Goal: Contribute content: Add original content to the website for others to see

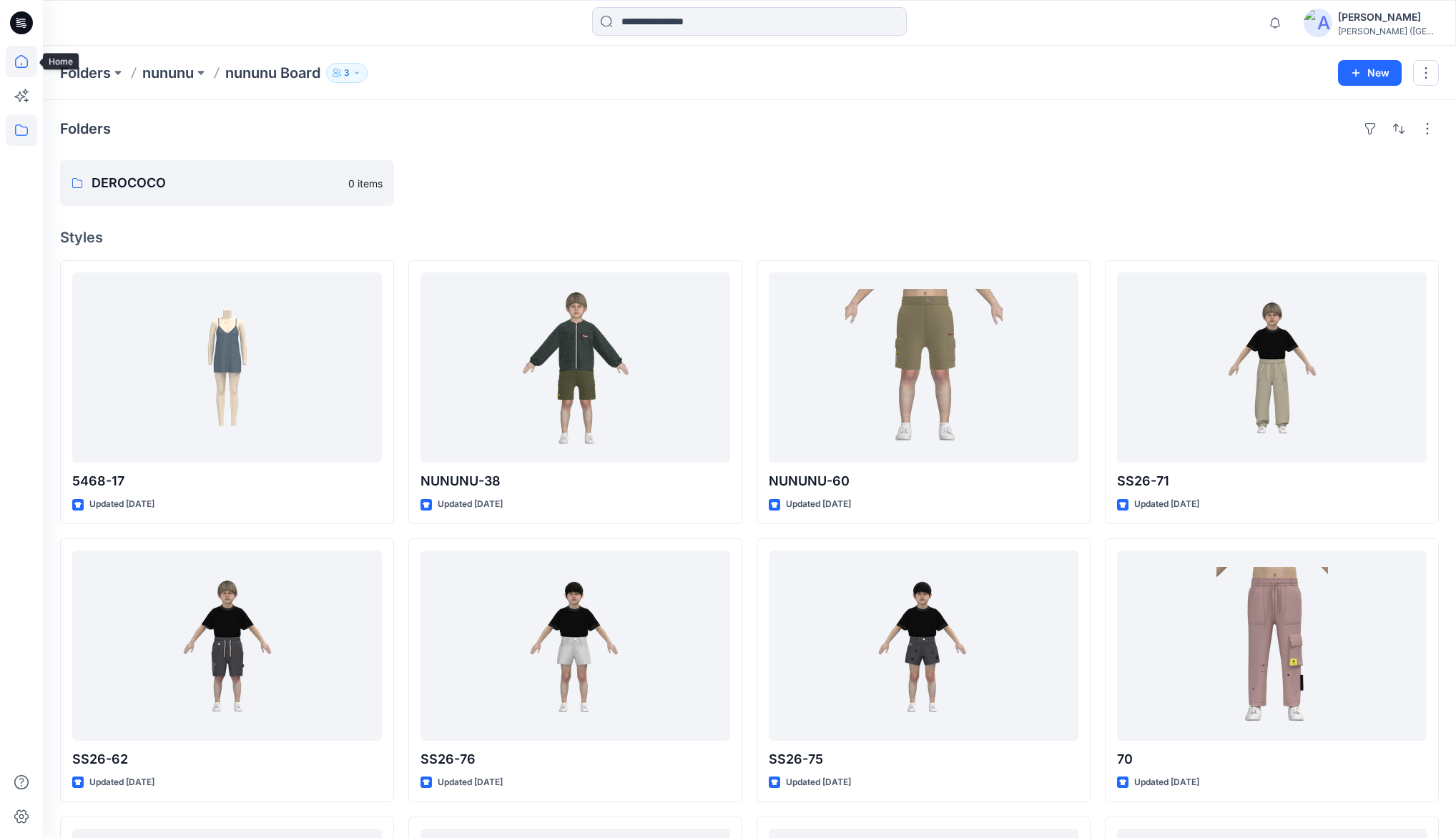
click at [23, 65] on icon at bounding box center [21, 62] width 32 height 32
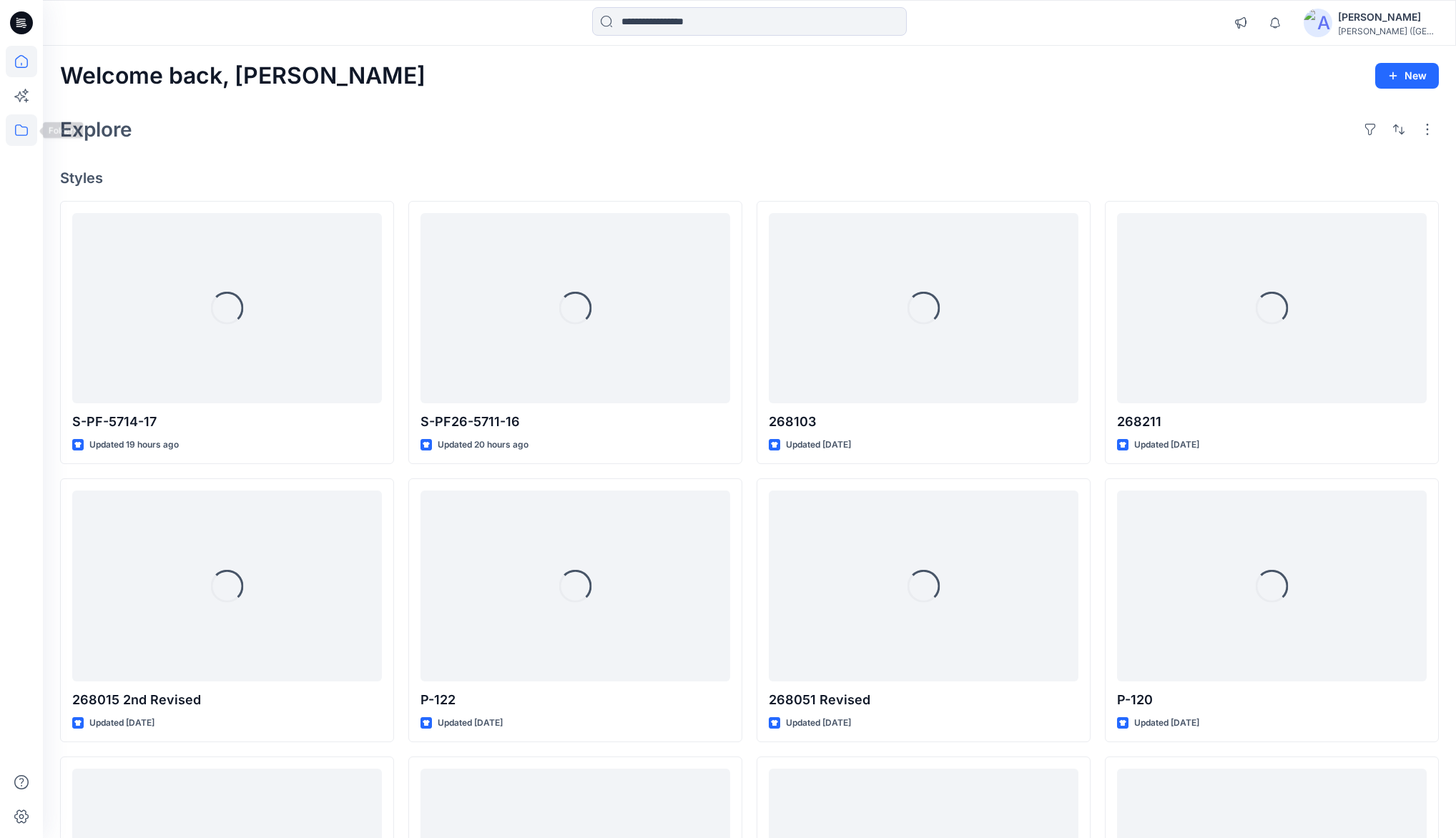
click at [21, 133] on icon at bounding box center [21, 130] width 32 height 32
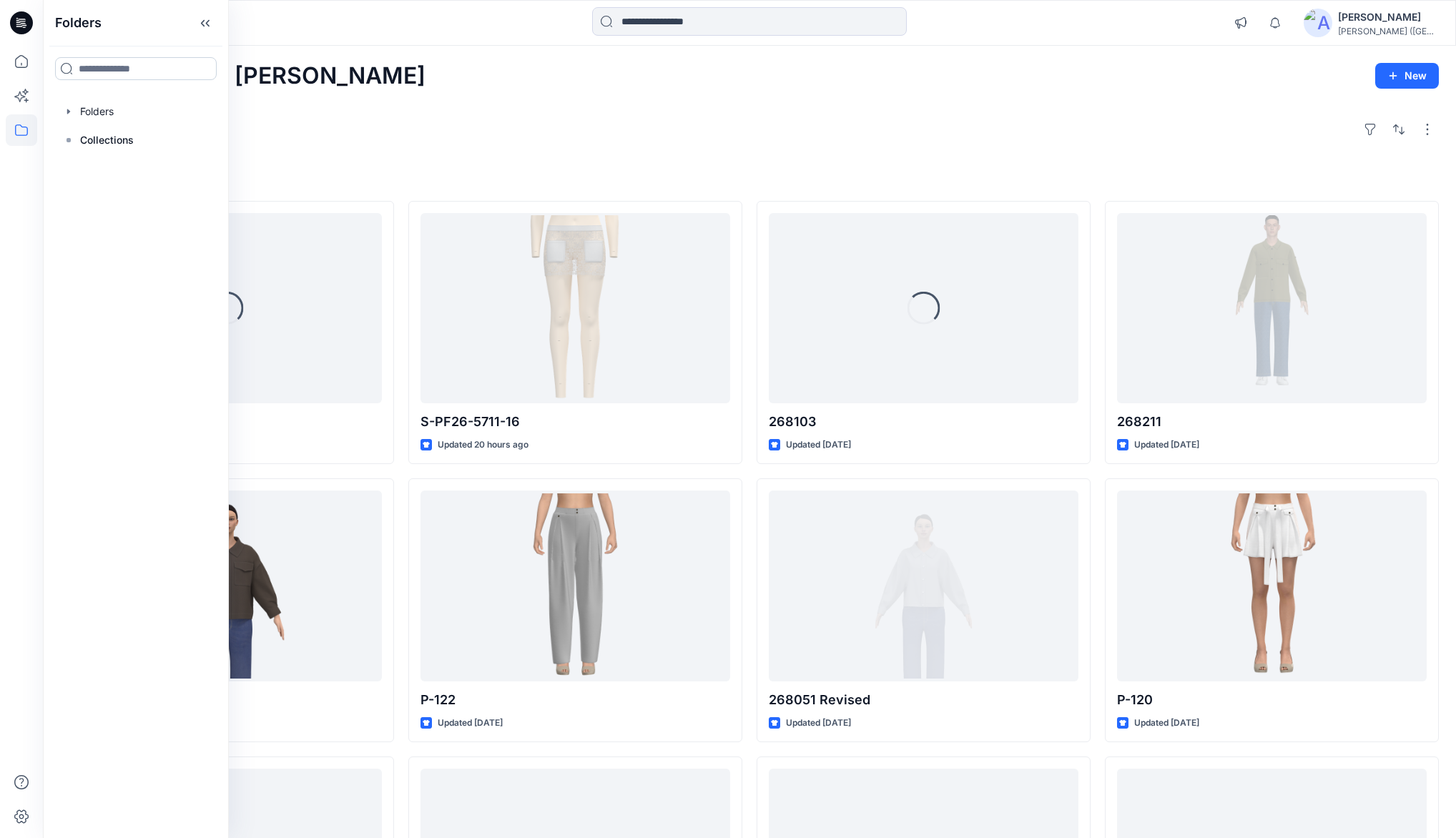
click at [100, 69] on input at bounding box center [136, 68] width 162 height 23
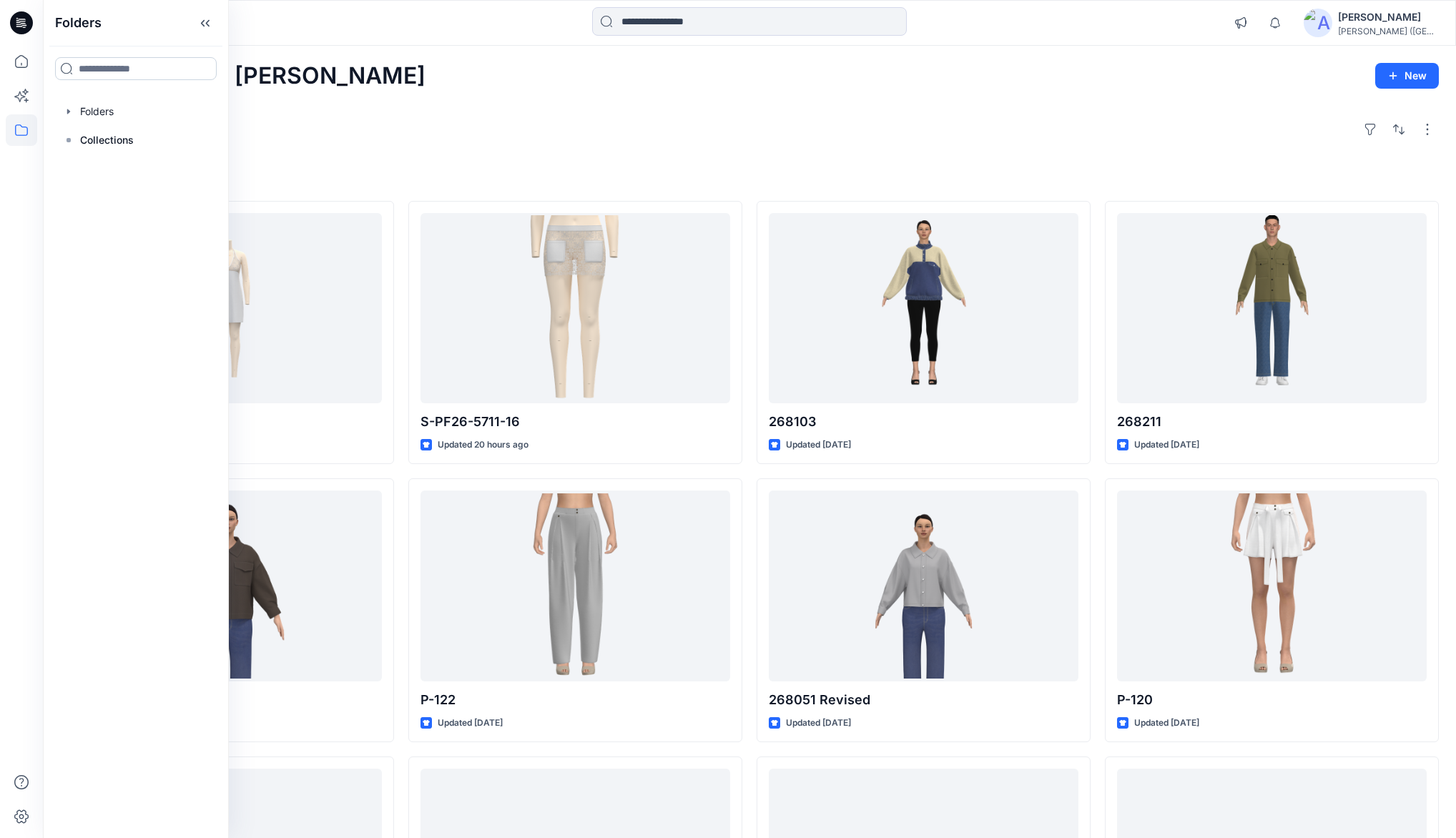
type input "*"
type input "***"
click at [79, 99] on mark "SER" at bounding box center [88, 100] width 19 height 19
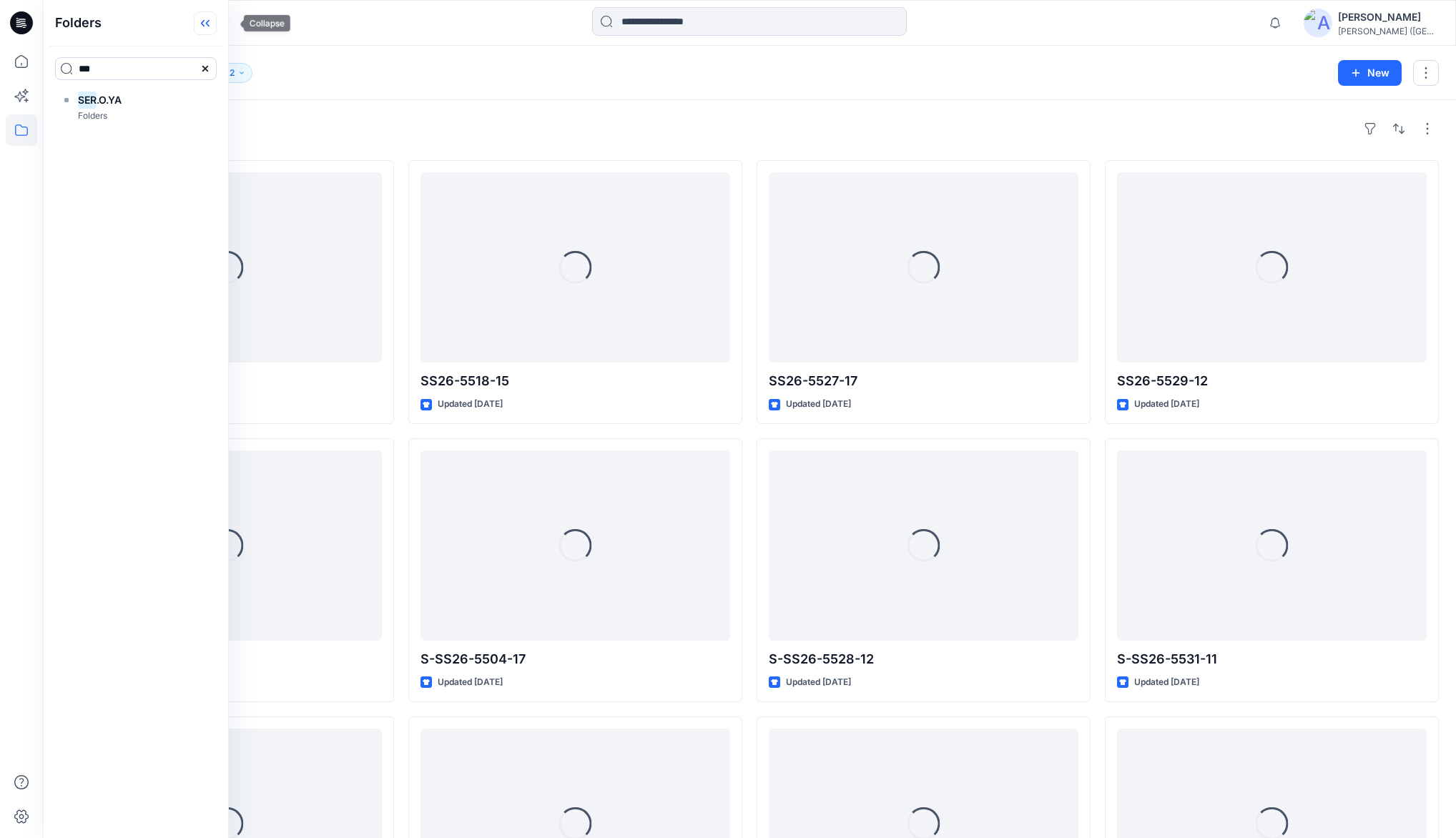
click at [216, 20] on icon at bounding box center [205, 23] width 23 height 24
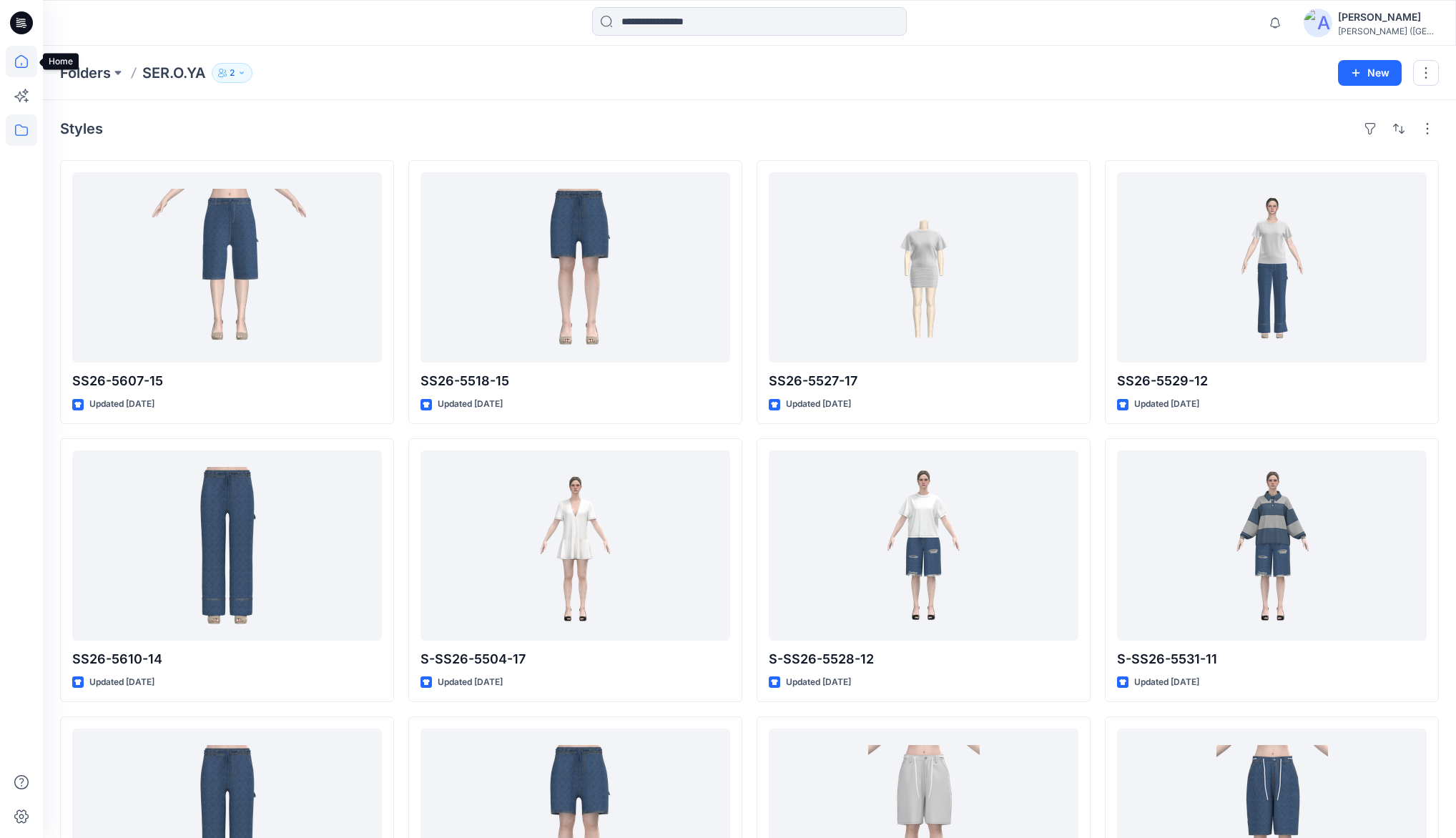
click at [22, 62] on icon at bounding box center [21, 62] width 32 height 32
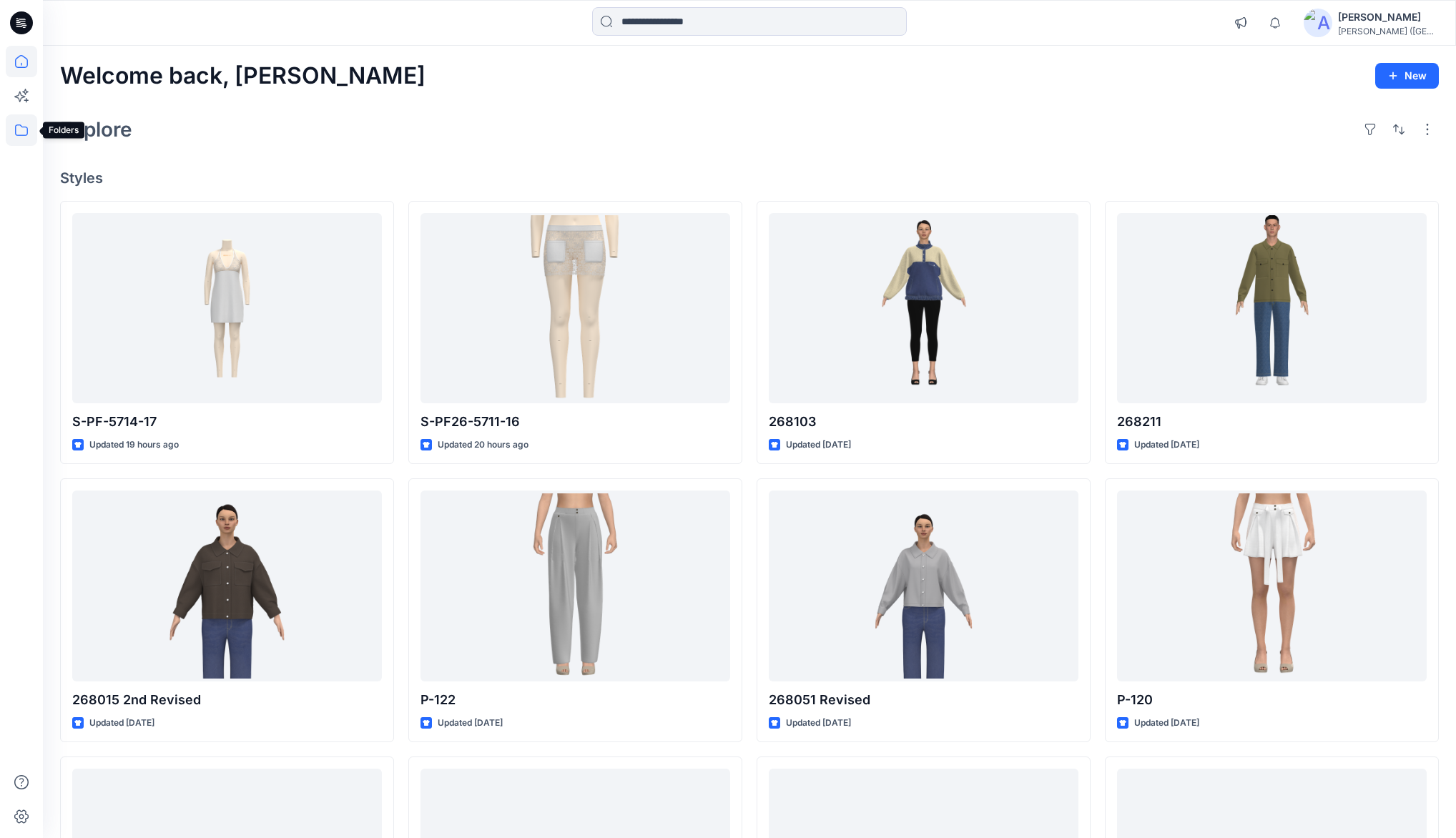
click at [22, 126] on icon at bounding box center [21, 130] width 13 height 11
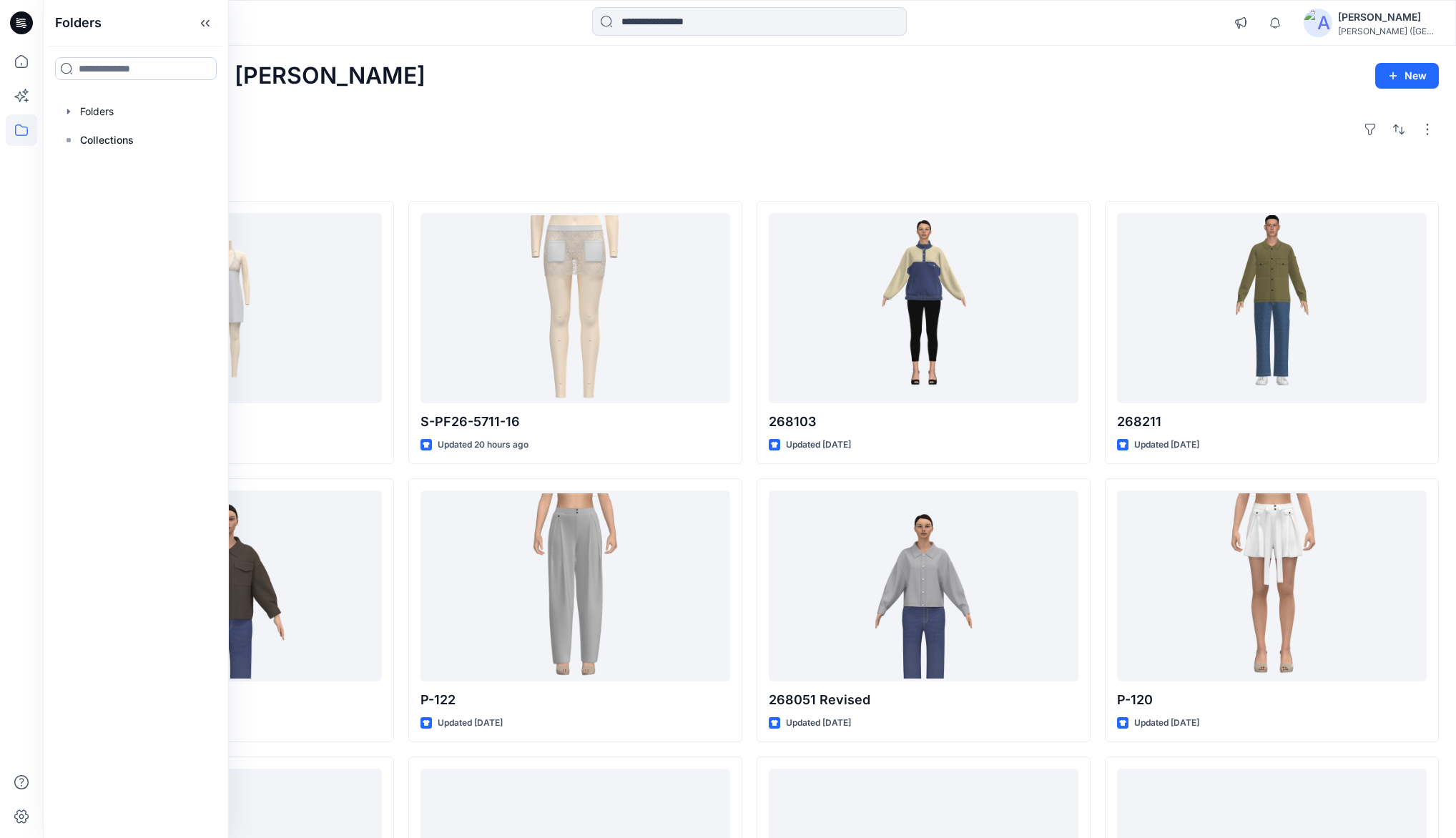
click at [88, 63] on input at bounding box center [136, 68] width 162 height 23
type input "***"
click at [148, 209] on span "- developments Board" at bounding box center [150, 204] width 110 height 12
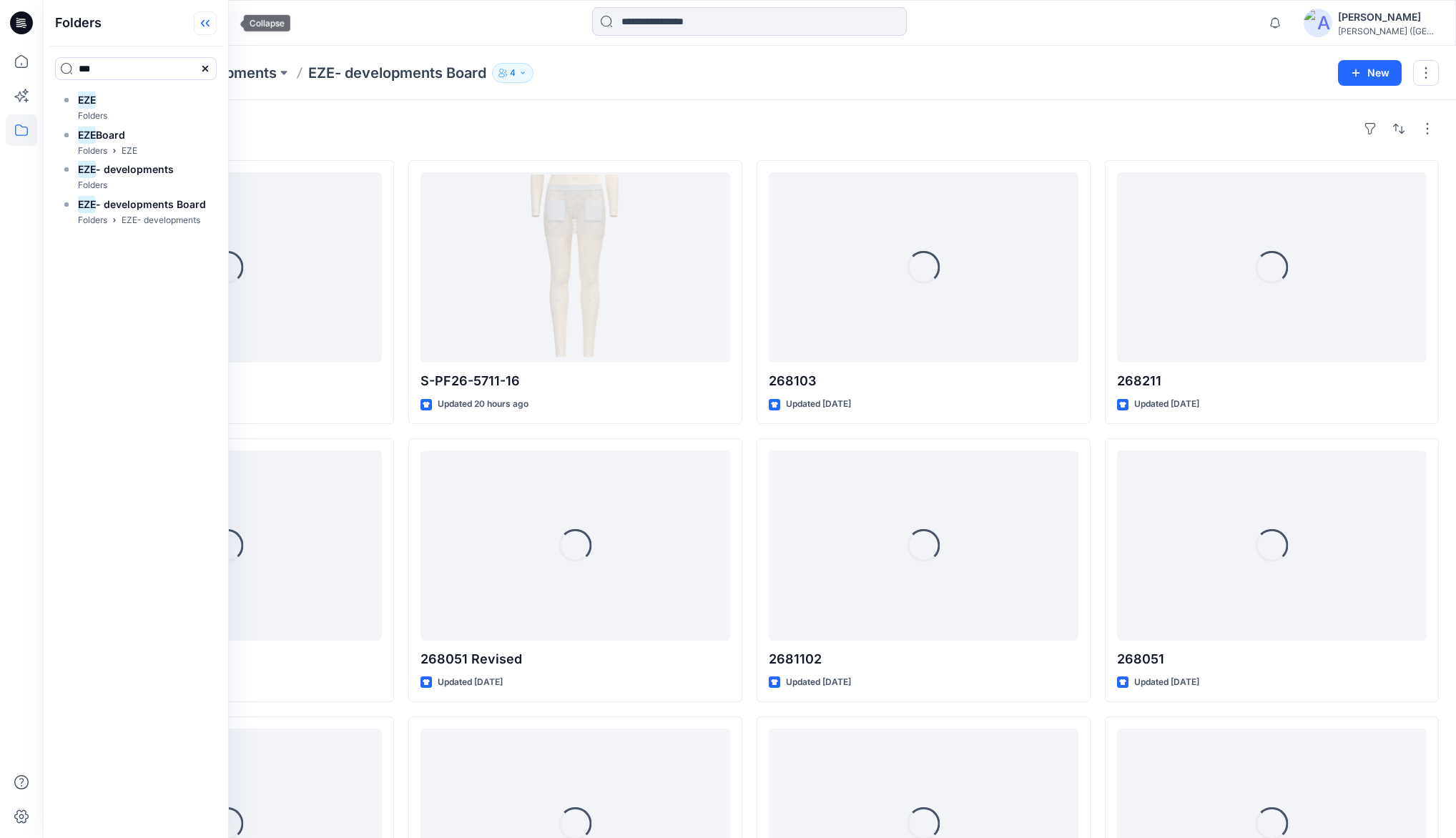
click at [216, 23] on icon at bounding box center [205, 23] width 23 height 24
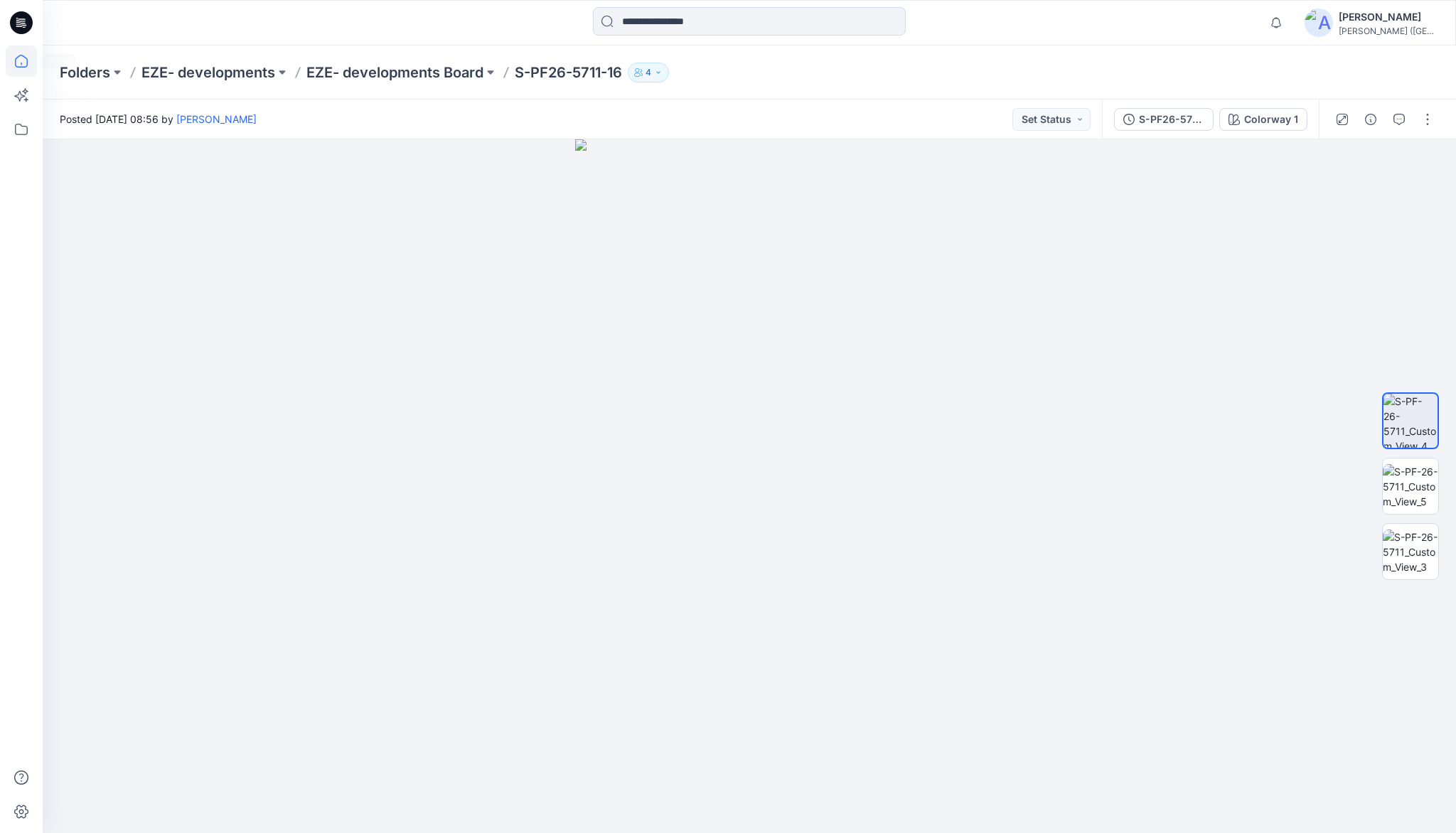
click at [15, 60] on icon at bounding box center [21, 61] width 31 height 31
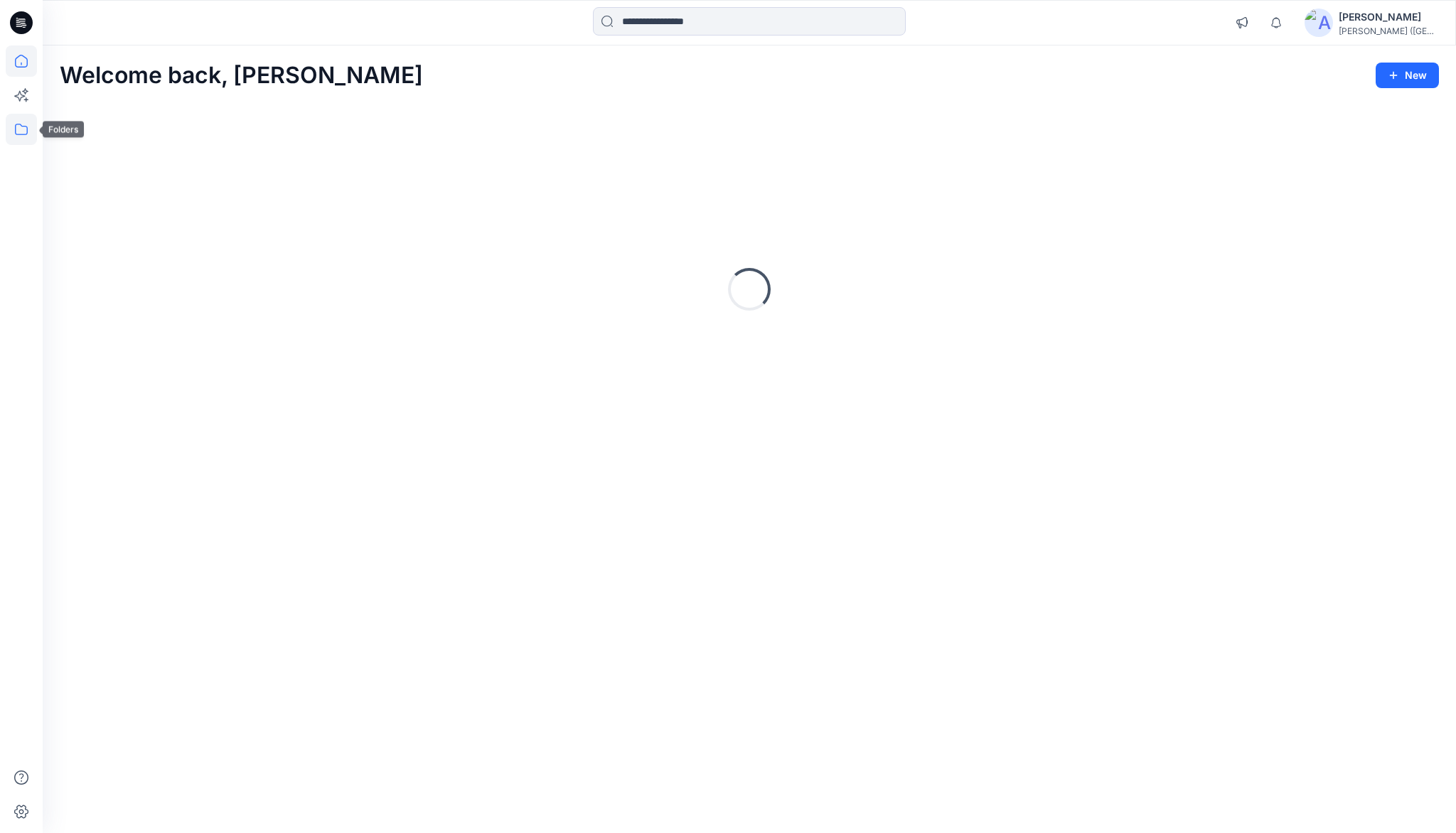
drag, startPoint x: 10, startPoint y: 133, endPoint x: 15, endPoint y: 127, distance: 7.8
click at [11, 133] on icon at bounding box center [21, 130] width 31 height 31
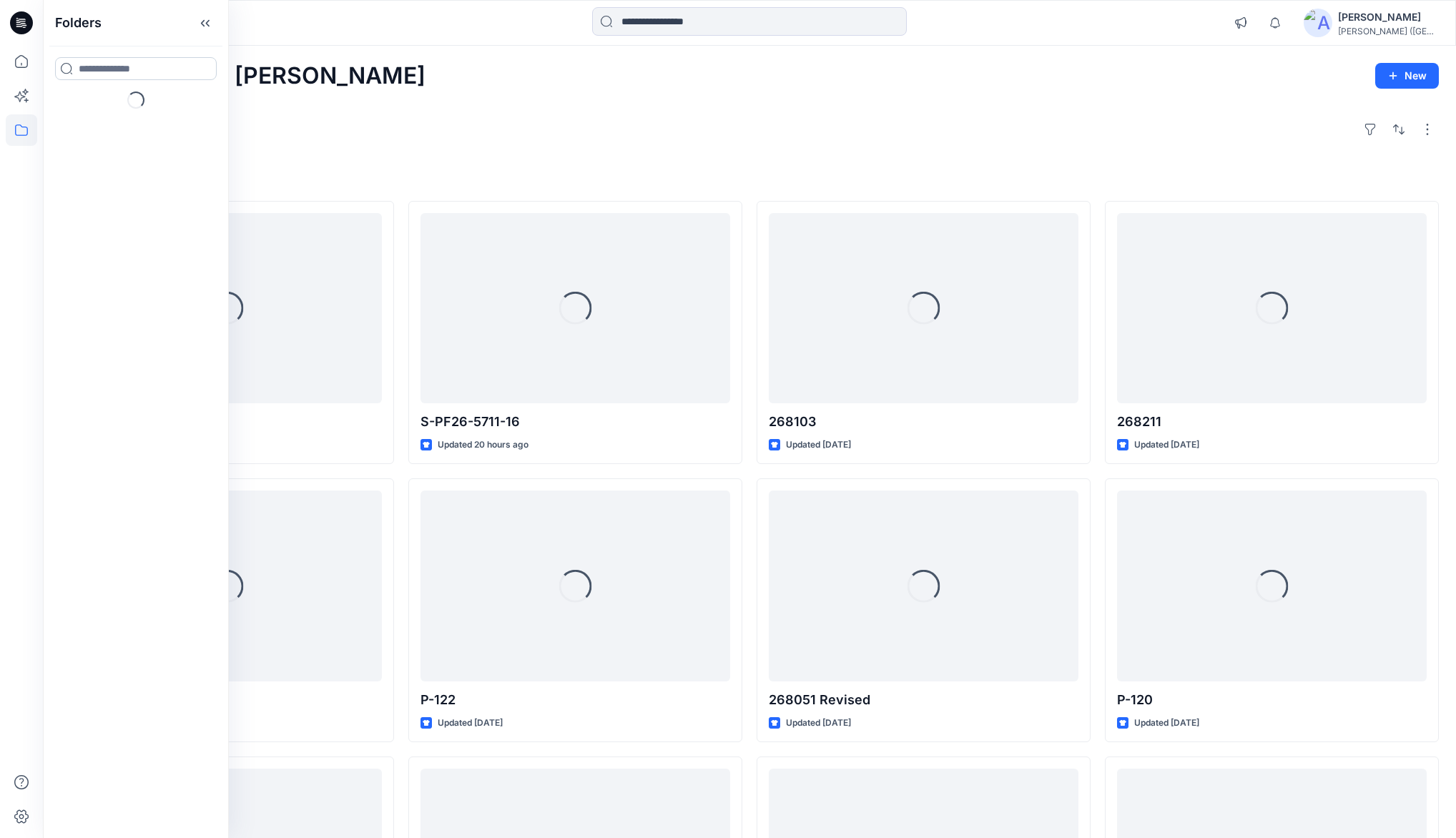
click at [90, 62] on input at bounding box center [136, 68] width 162 height 23
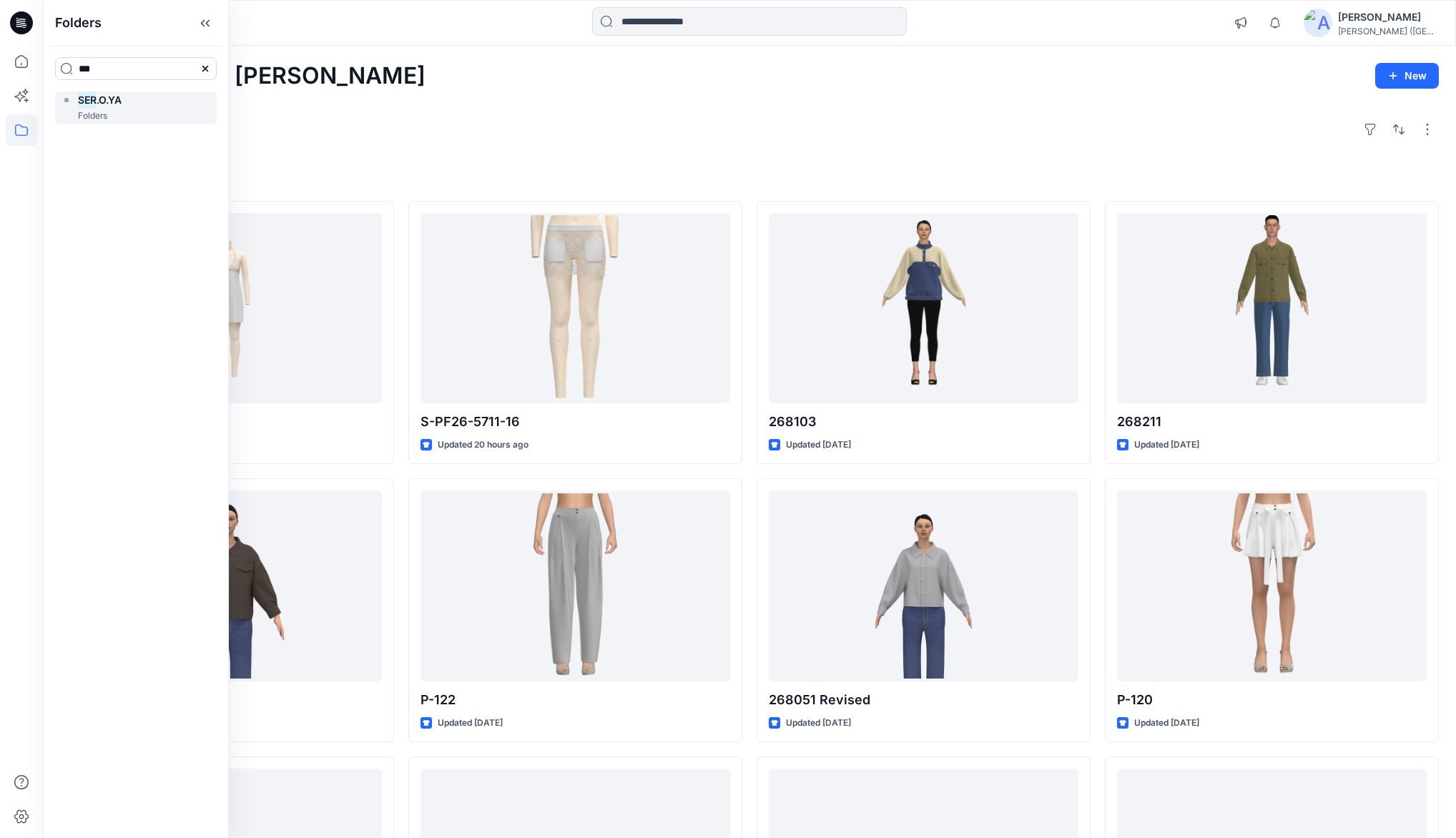
type input "***"
drag, startPoint x: 96, startPoint y: 105, endPoint x: 137, endPoint y: 73, distance: 52.0
click at [96, 105] on span ".O.YA" at bounding box center [109, 100] width 25 height 12
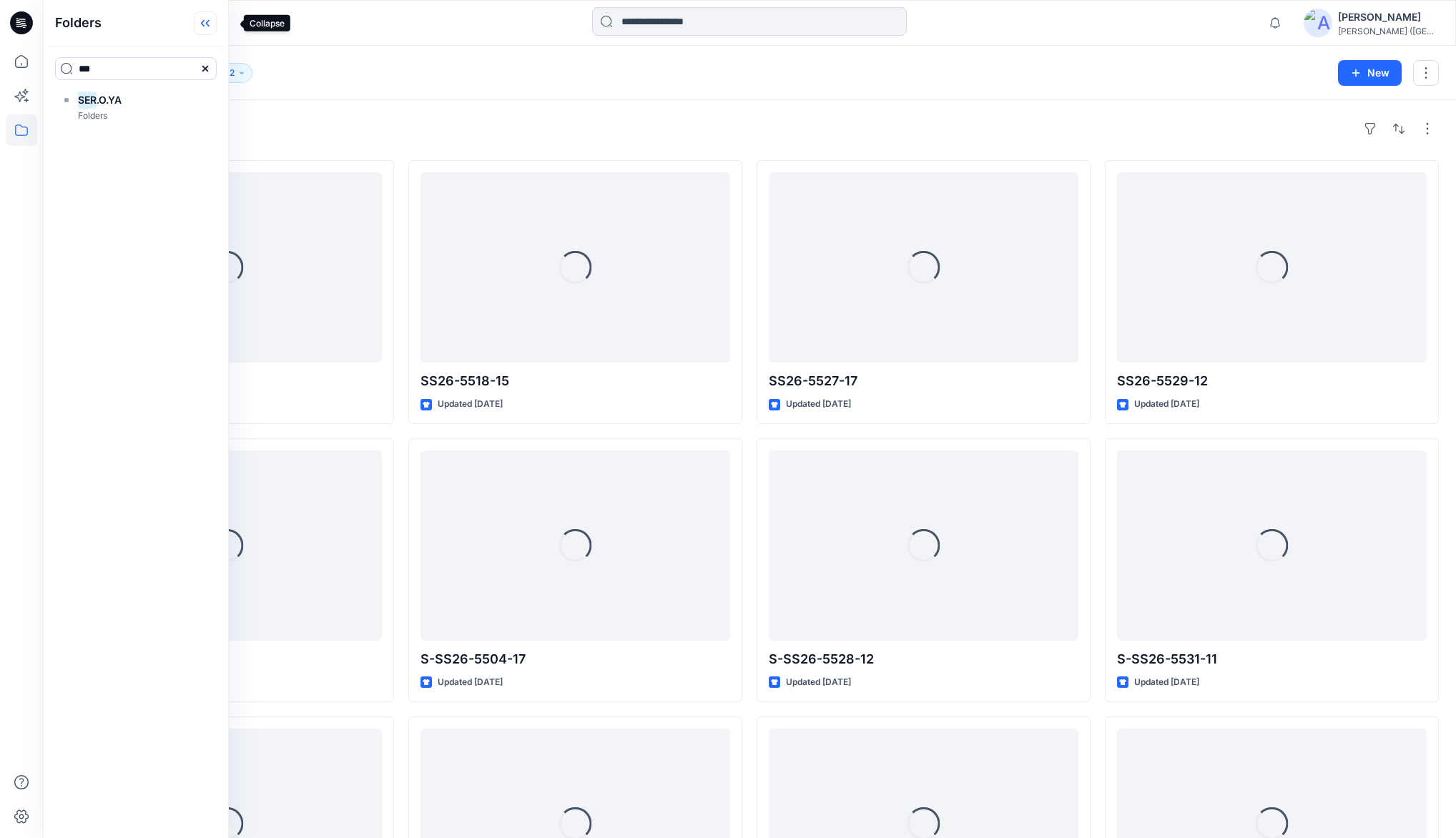
click at [216, 28] on icon at bounding box center [205, 23] width 23 height 24
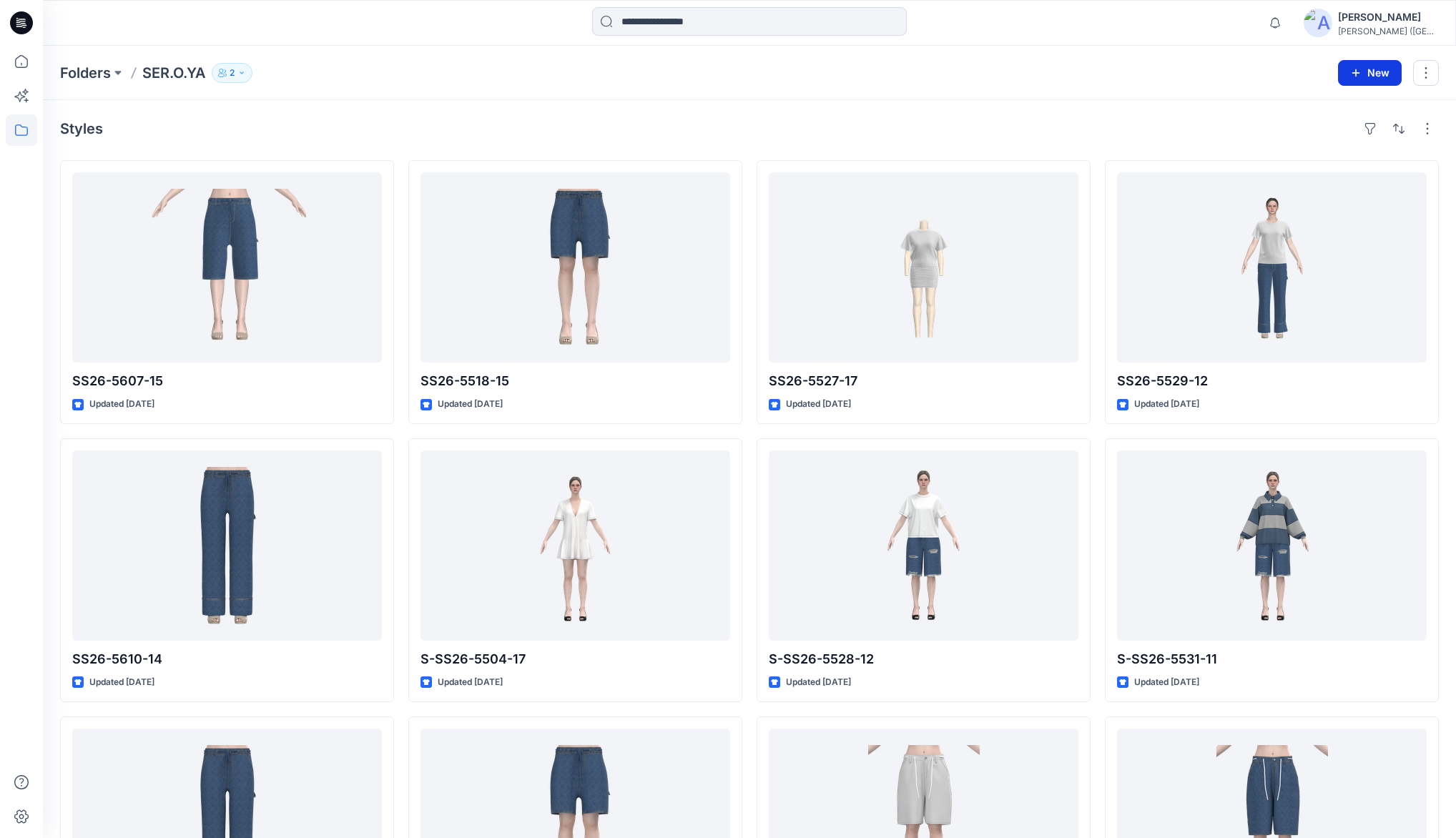
click at [1374, 70] on button "New" at bounding box center [1369, 73] width 64 height 26
click at [1322, 108] on p "New Style" at bounding box center [1325, 108] width 48 height 17
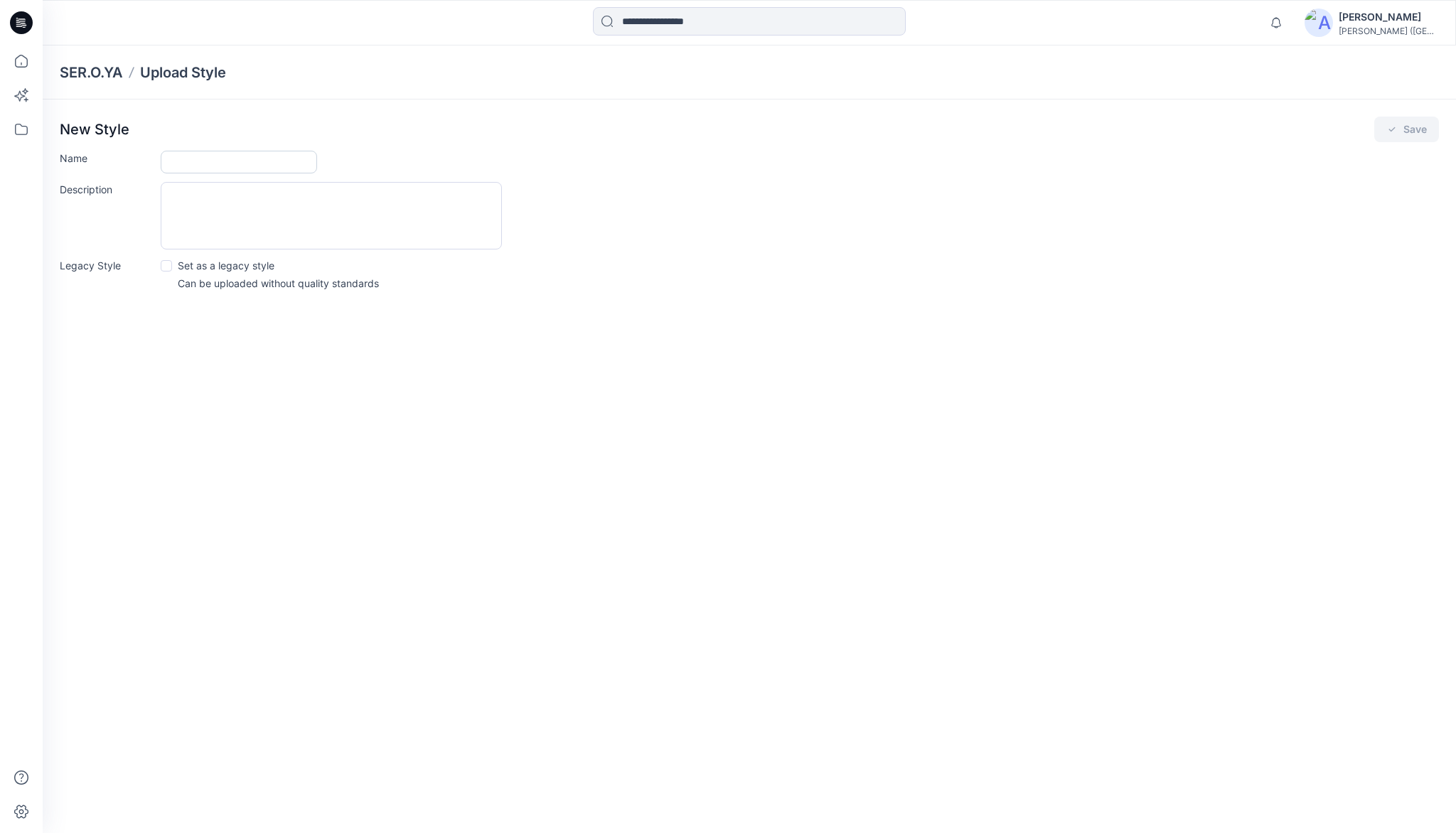
click at [202, 159] on input "Name" at bounding box center [239, 162] width 156 height 23
type input "**********"
click at [1399, 129] on button "Save" at bounding box center [1407, 130] width 64 height 26
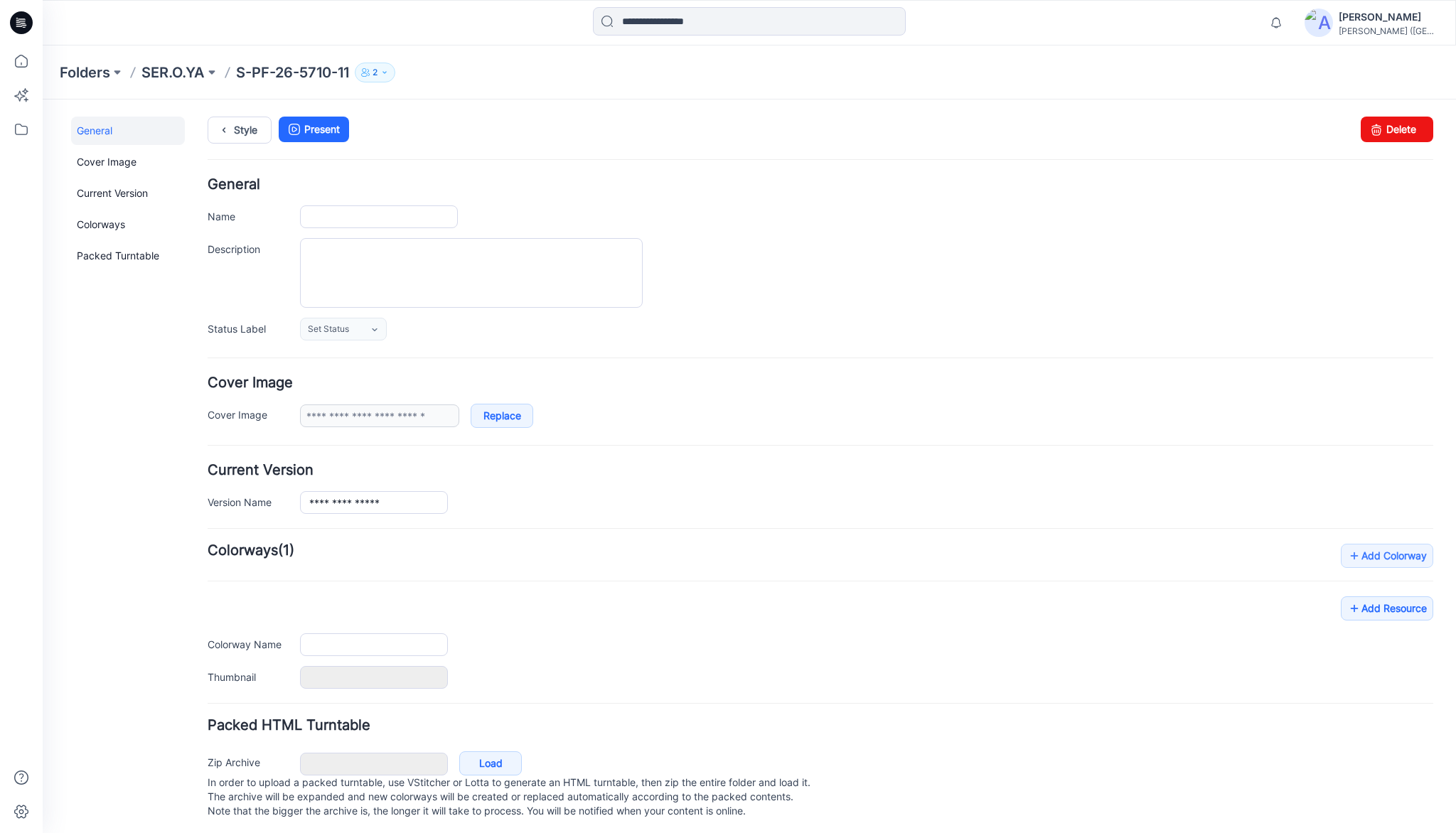
type input "**********"
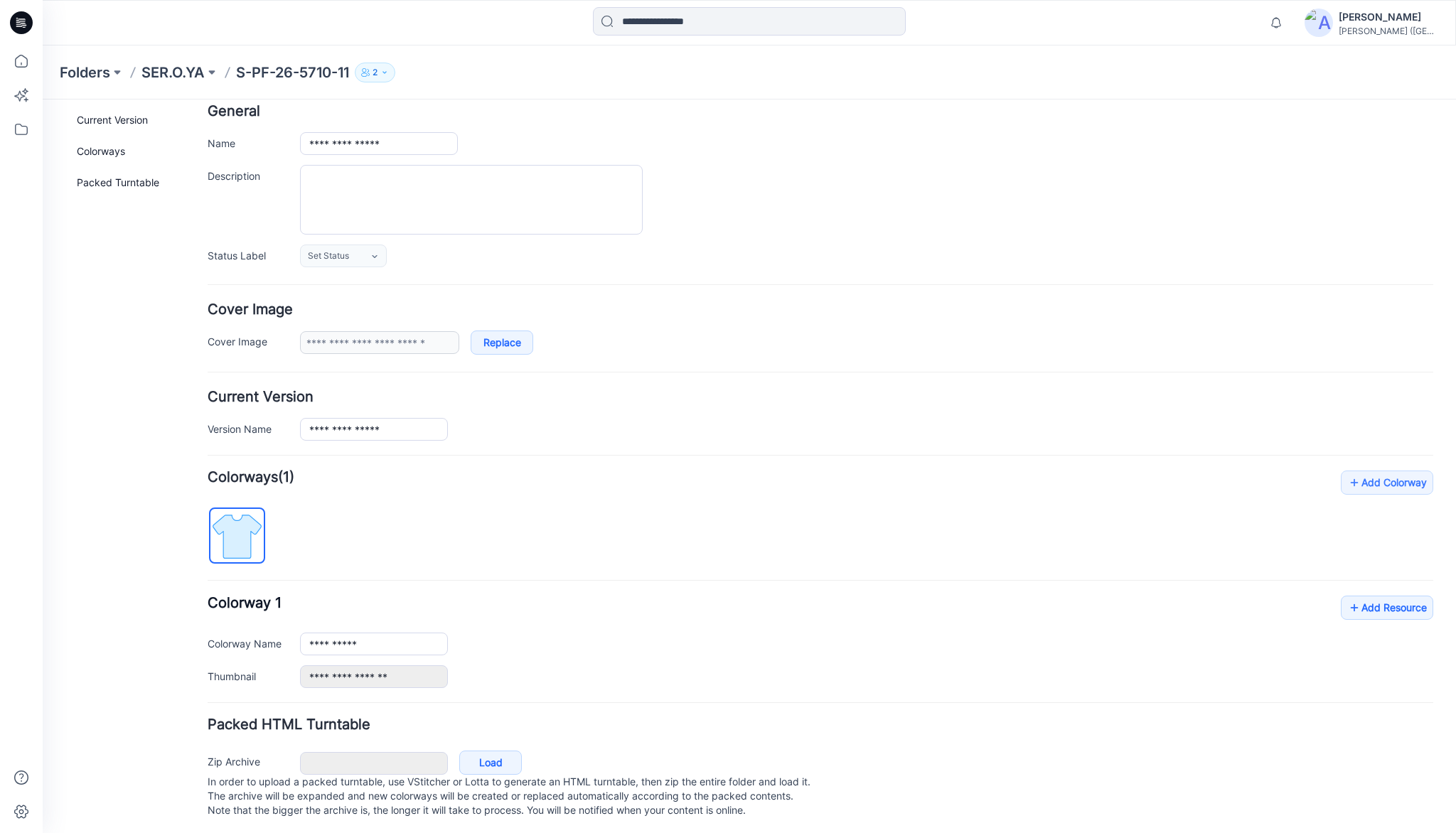
scroll to position [88, 0]
click at [1374, 592] on link "Add Resource" at bounding box center [1387, 604] width 93 height 24
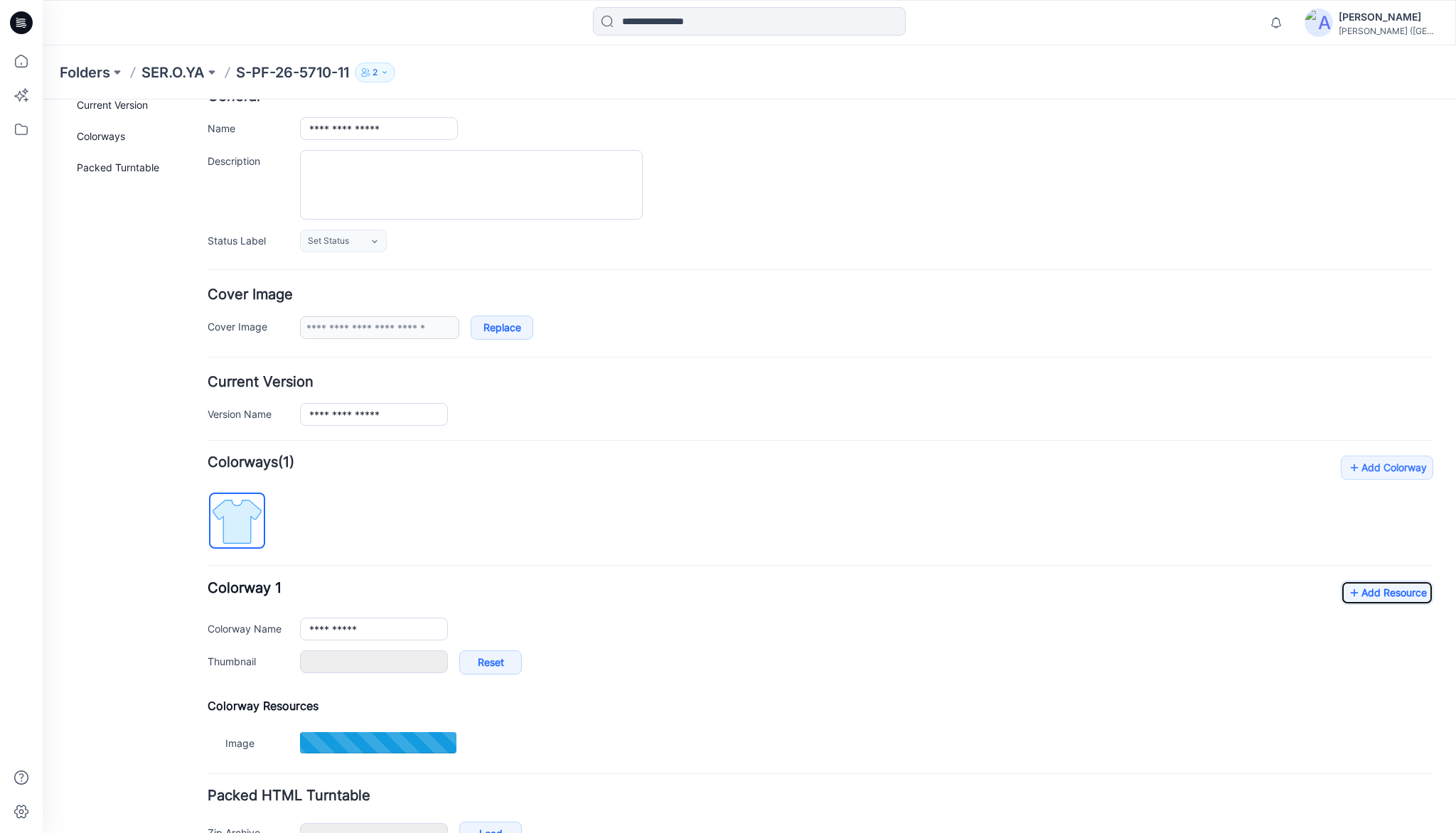
type input "*********"
click at [1369, 591] on link "Add Resource" at bounding box center [1387, 593] width 93 height 24
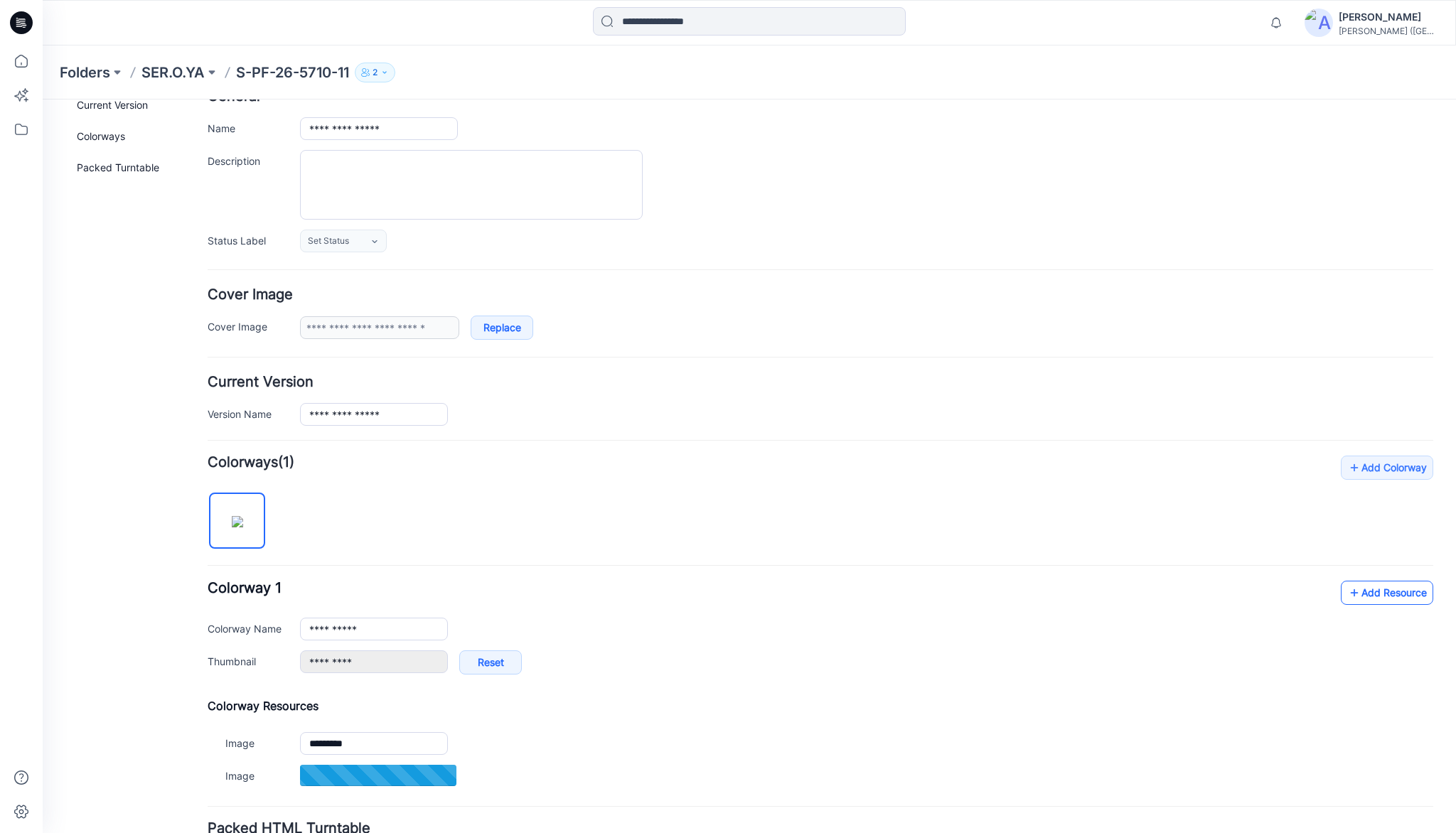
click at [1383, 588] on link "Add Resource" at bounding box center [1387, 593] width 93 height 24
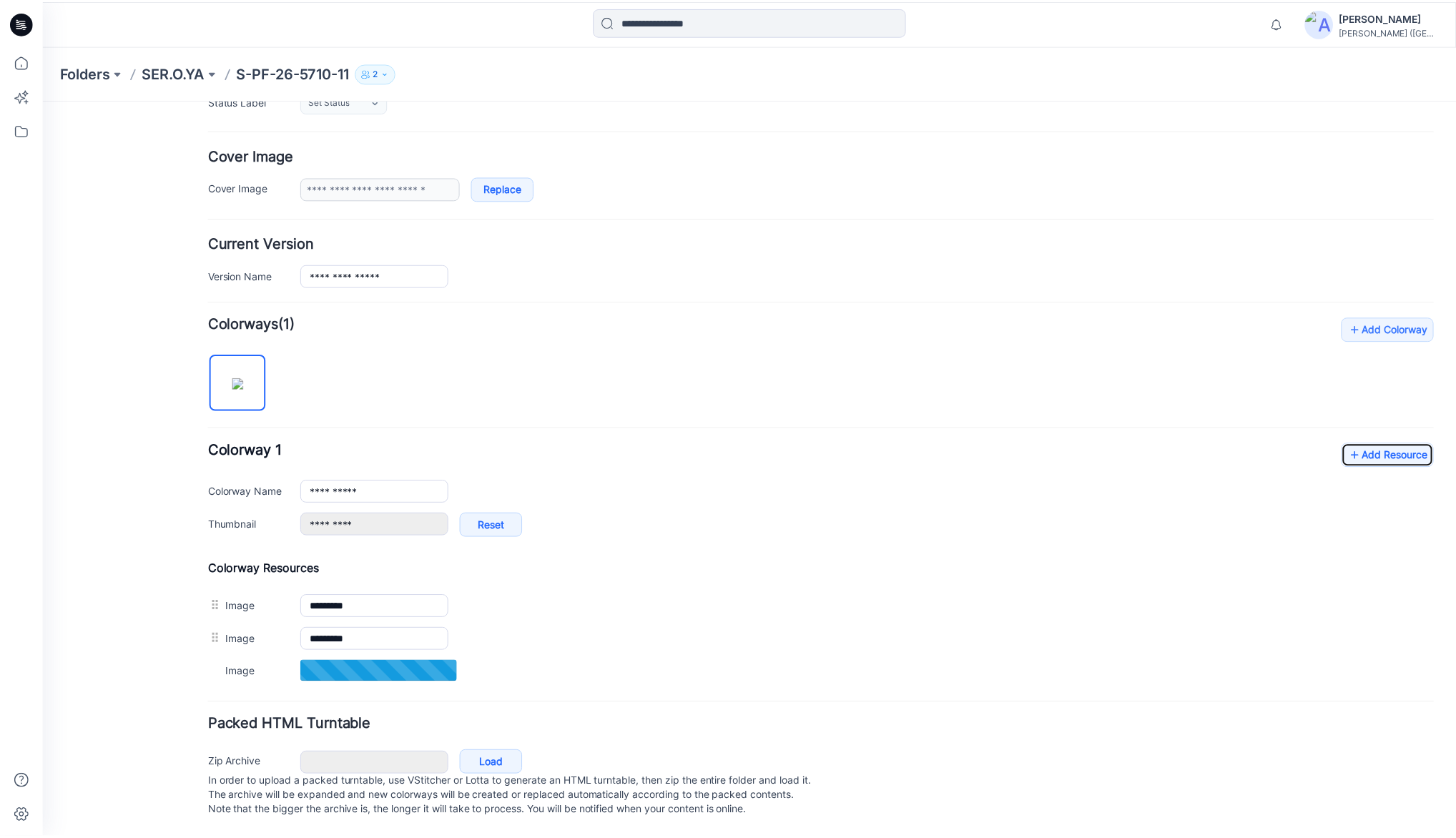
scroll to position [241, 0]
drag, startPoint x: 23, startPoint y: 63, endPoint x: 35, endPoint y: 74, distance: 16.3
click at [23, 63] on icon at bounding box center [21, 62] width 32 height 32
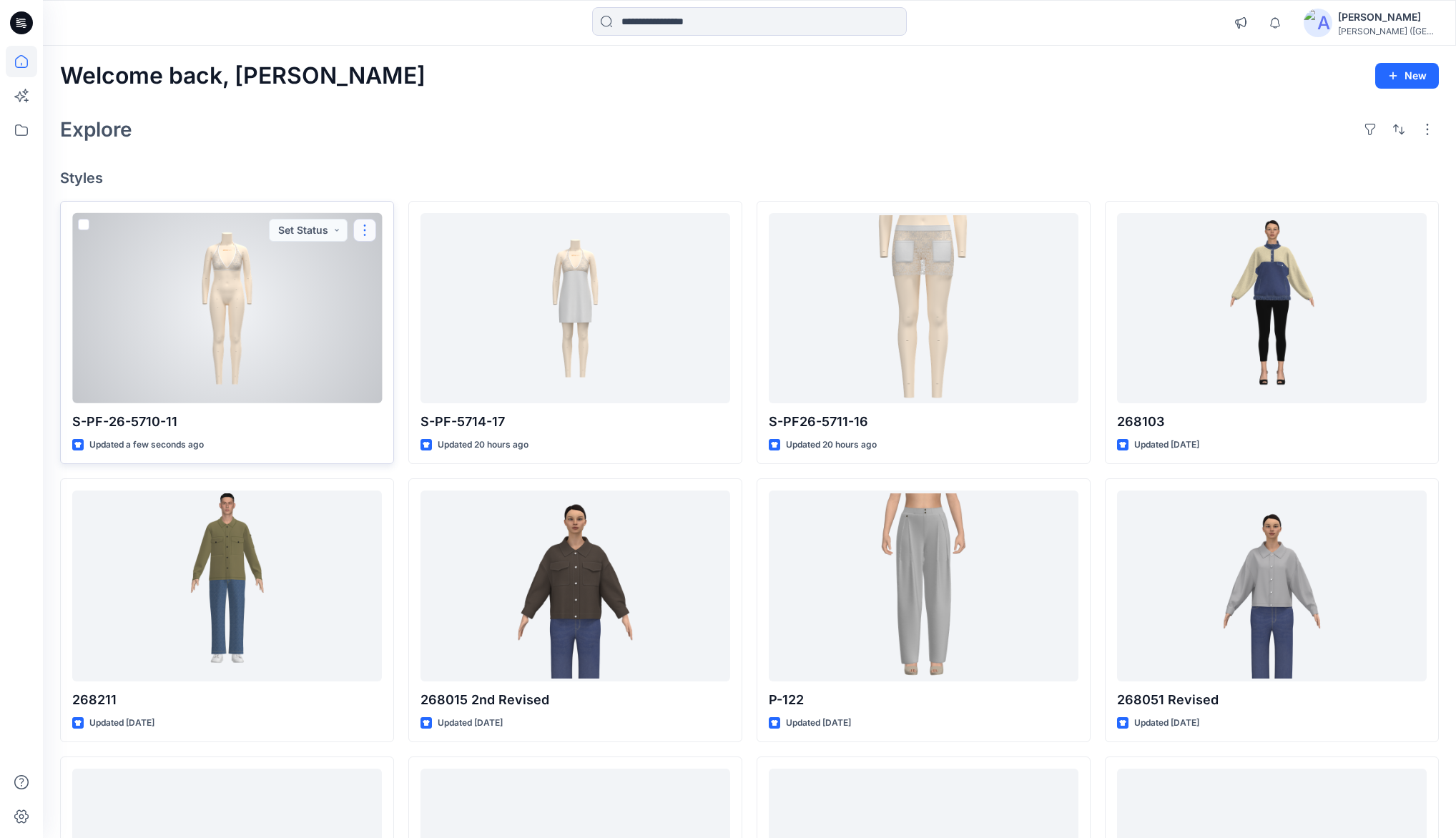
click at [370, 224] on button "button" at bounding box center [364, 230] width 23 height 23
click at [407, 343] on p "Duplicate to..." at bounding box center [415, 343] width 65 height 15
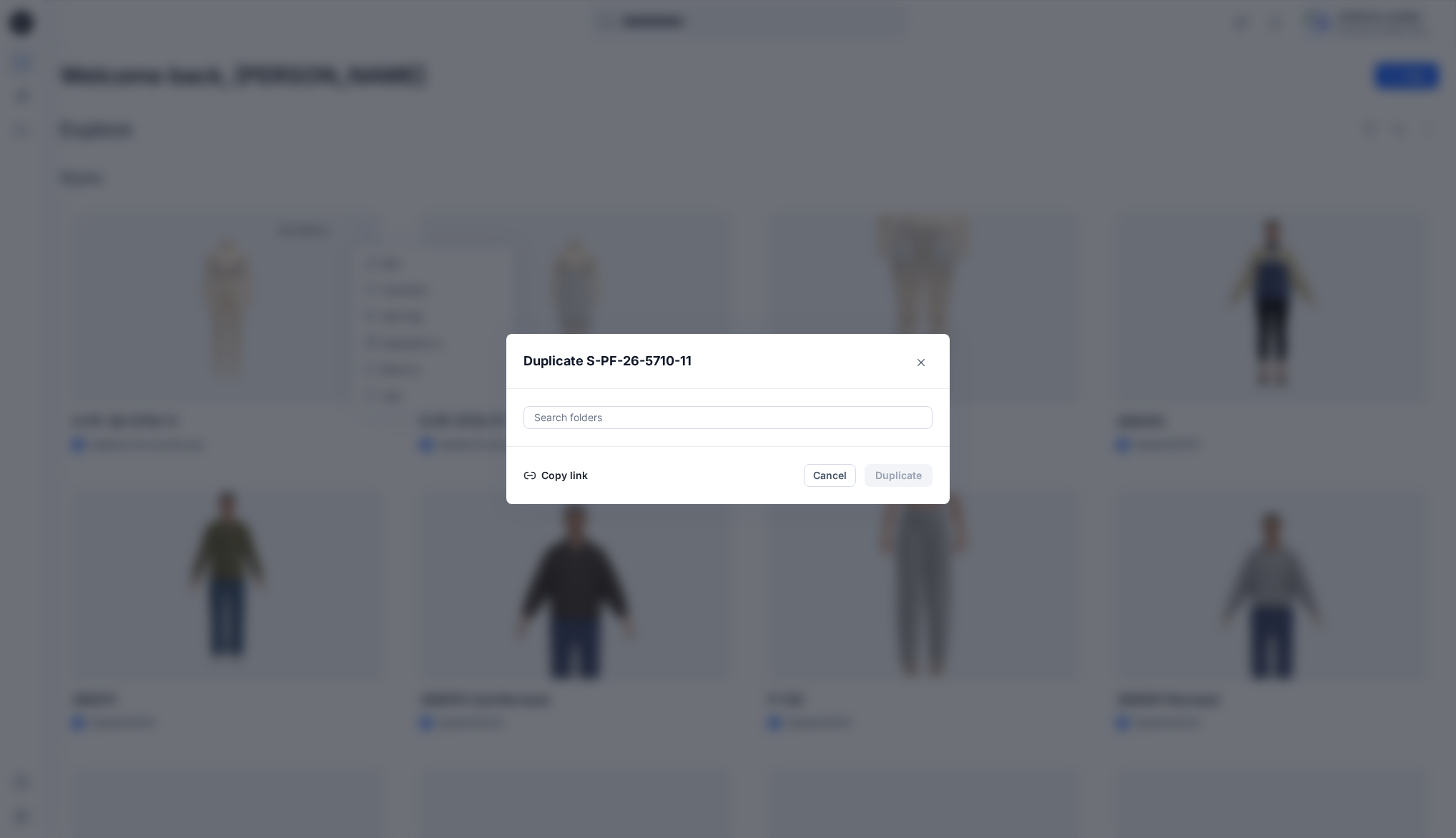
click at [565, 472] on button "Copy link" at bounding box center [556, 475] width 65 height 17
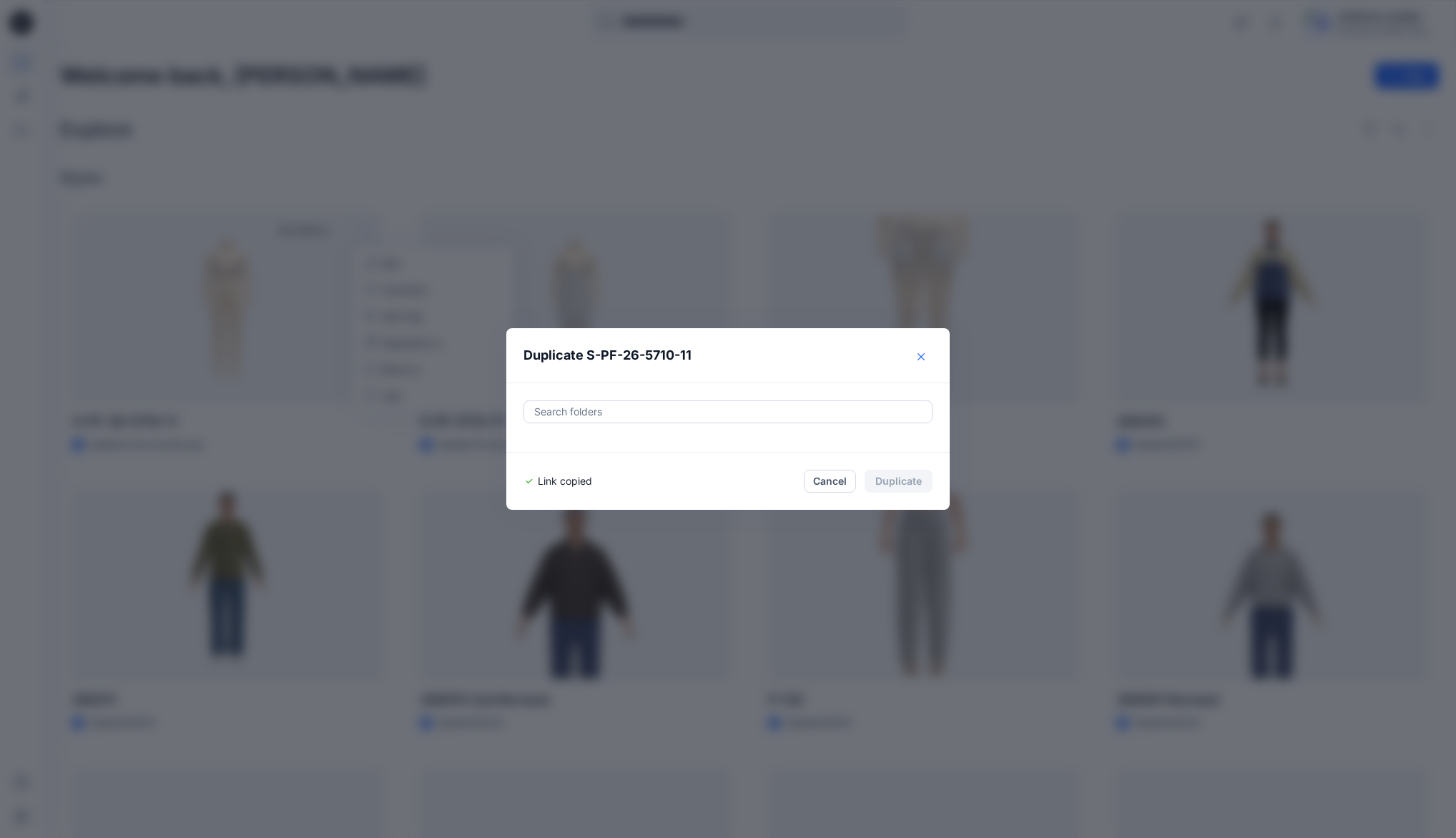
click at [925, 355] on icon "Close" at bounding box center [921, 356] width 7 height 7
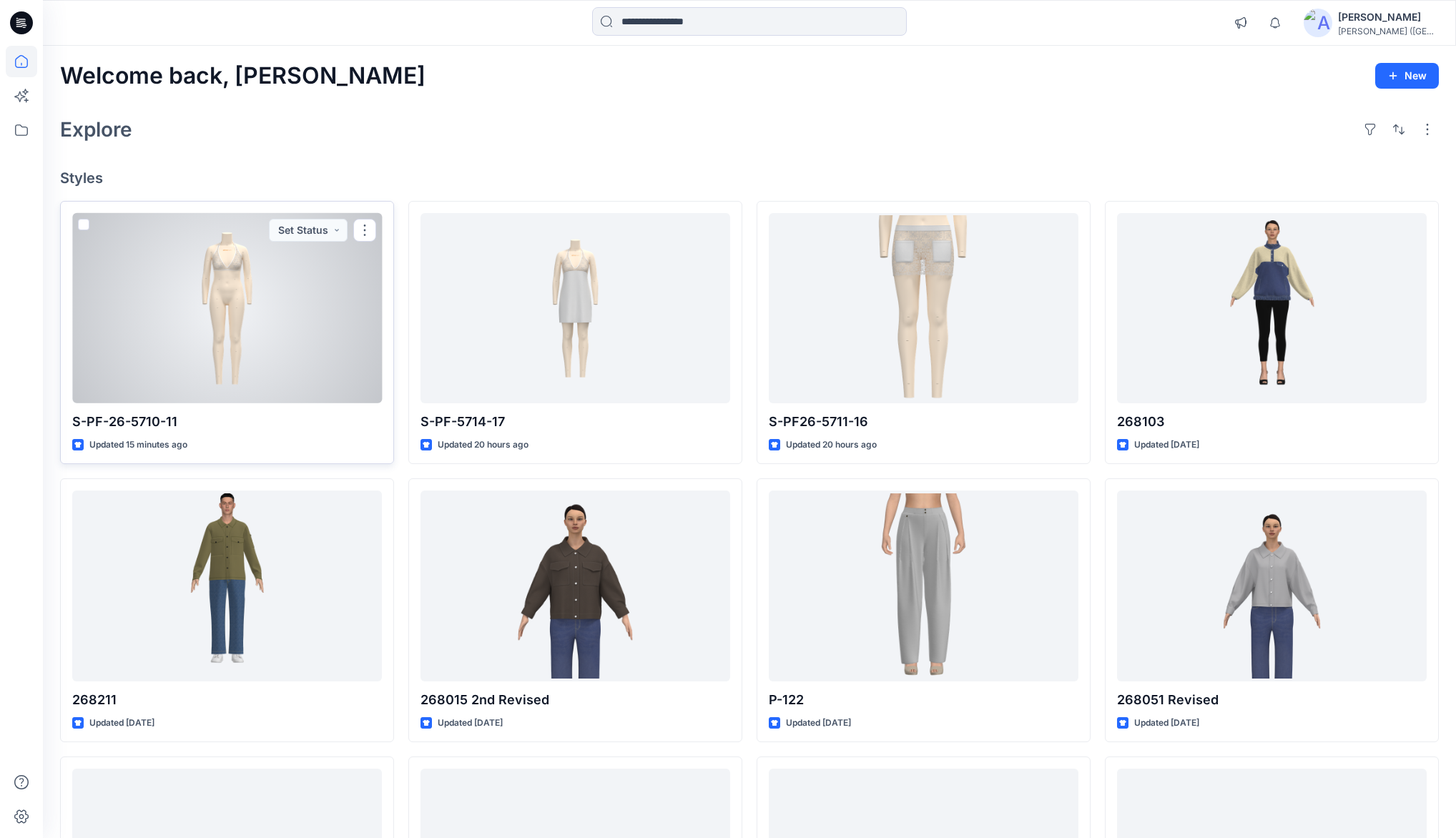
drag, startPoint x: 360, startPoint y: 227, endPoint x: 360, endPoint y: 246, distance: 19.0
click at [360, 227] on button "button" at bounding box center [364, 230] width 23 height 23
click at [403, 340] on p "Duplicate to..." at bounding box center [415, 343] width 65 height 15
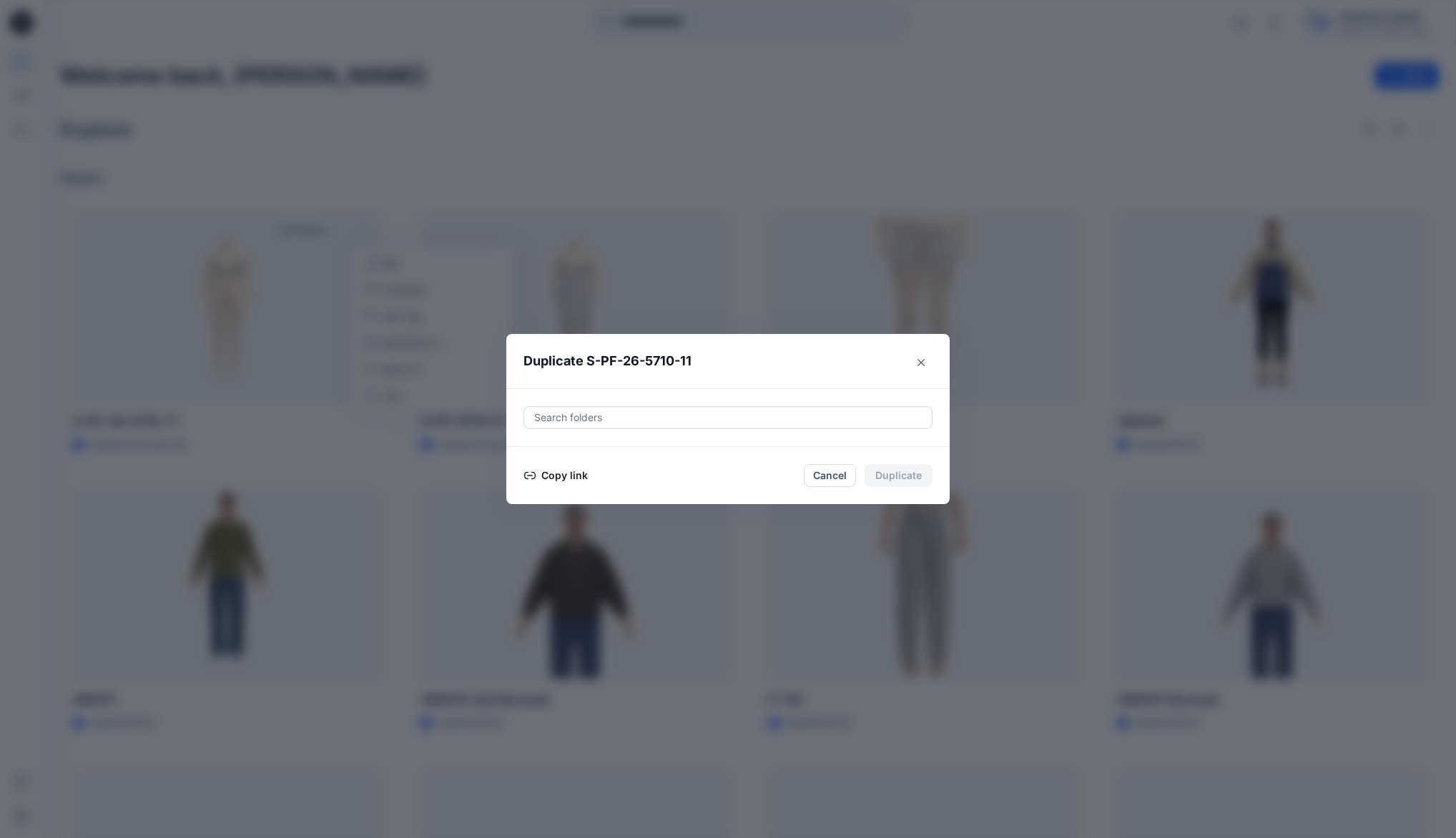
click at [563, 475] on button "Copy link" at bounding box center [556, 475] width 65 height 17
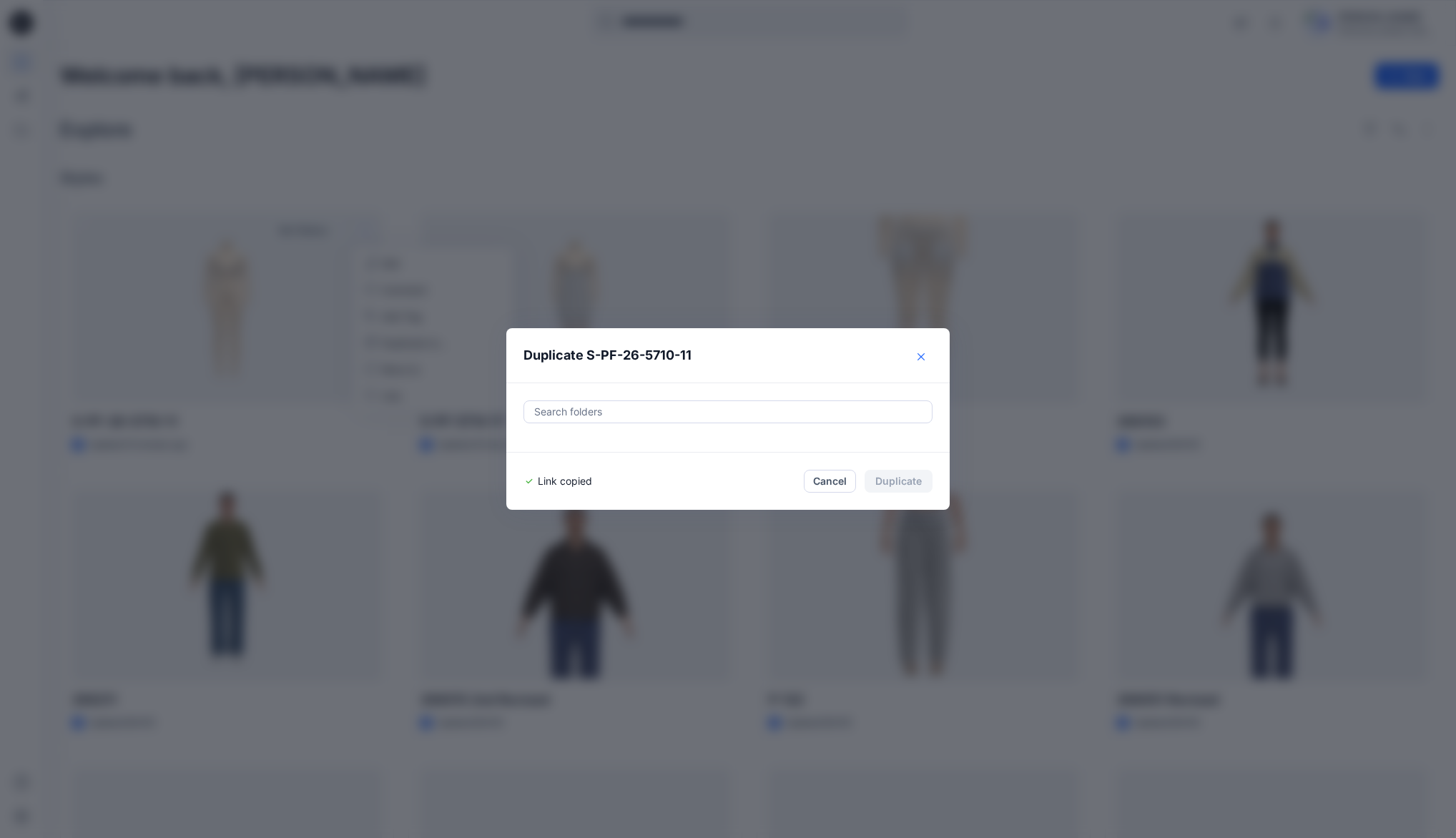
click at [919, 355] on button "Close" at bounding box center [921, 356] width 23 height 23
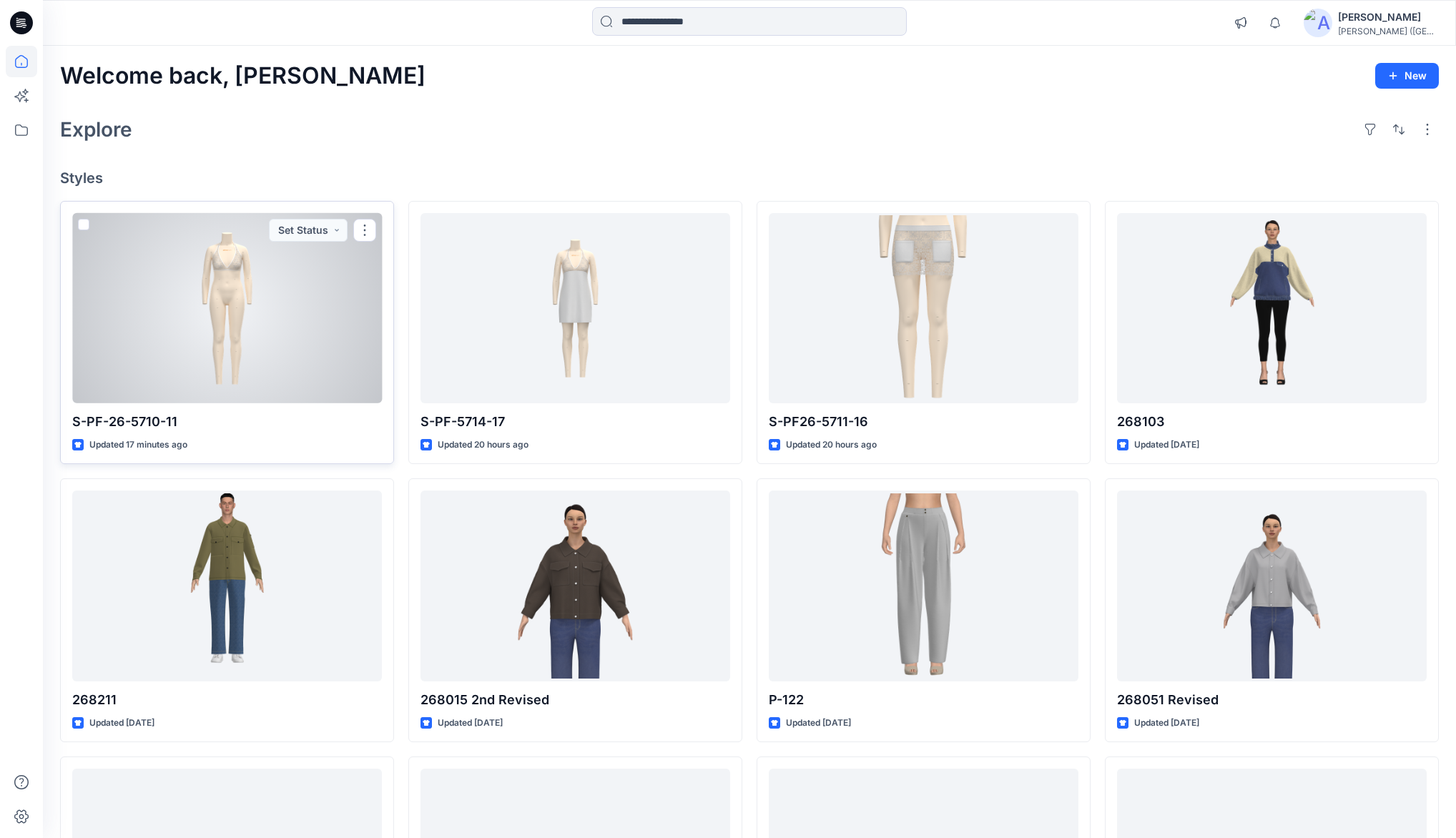
click at [162, 288] on div at bounding box center [227, 308] width 310 height 190
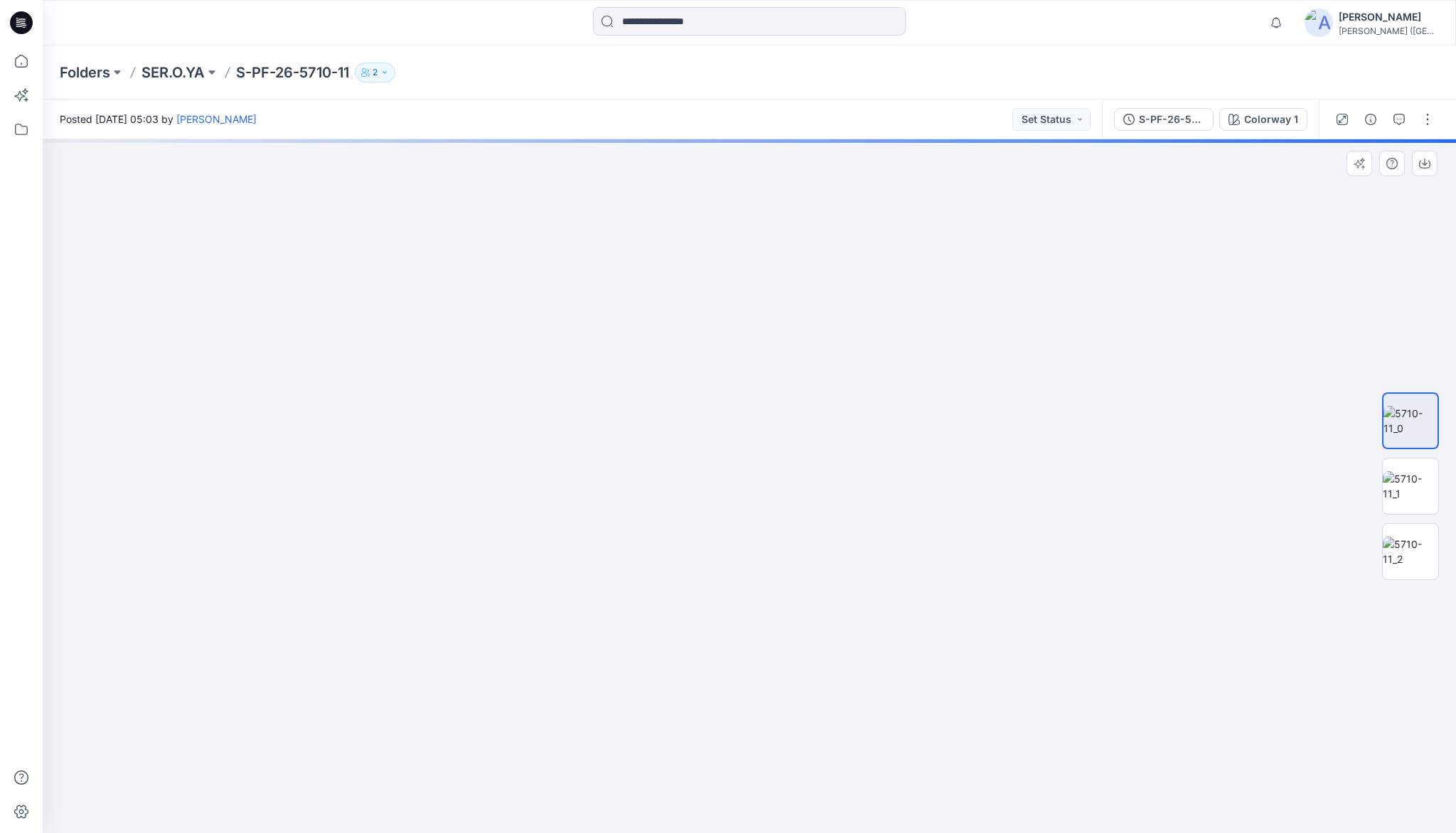
drag, startPoint x: 741, startPoint y: 217, endPoint x: 739, endPoint y: 451, distance: 234.0
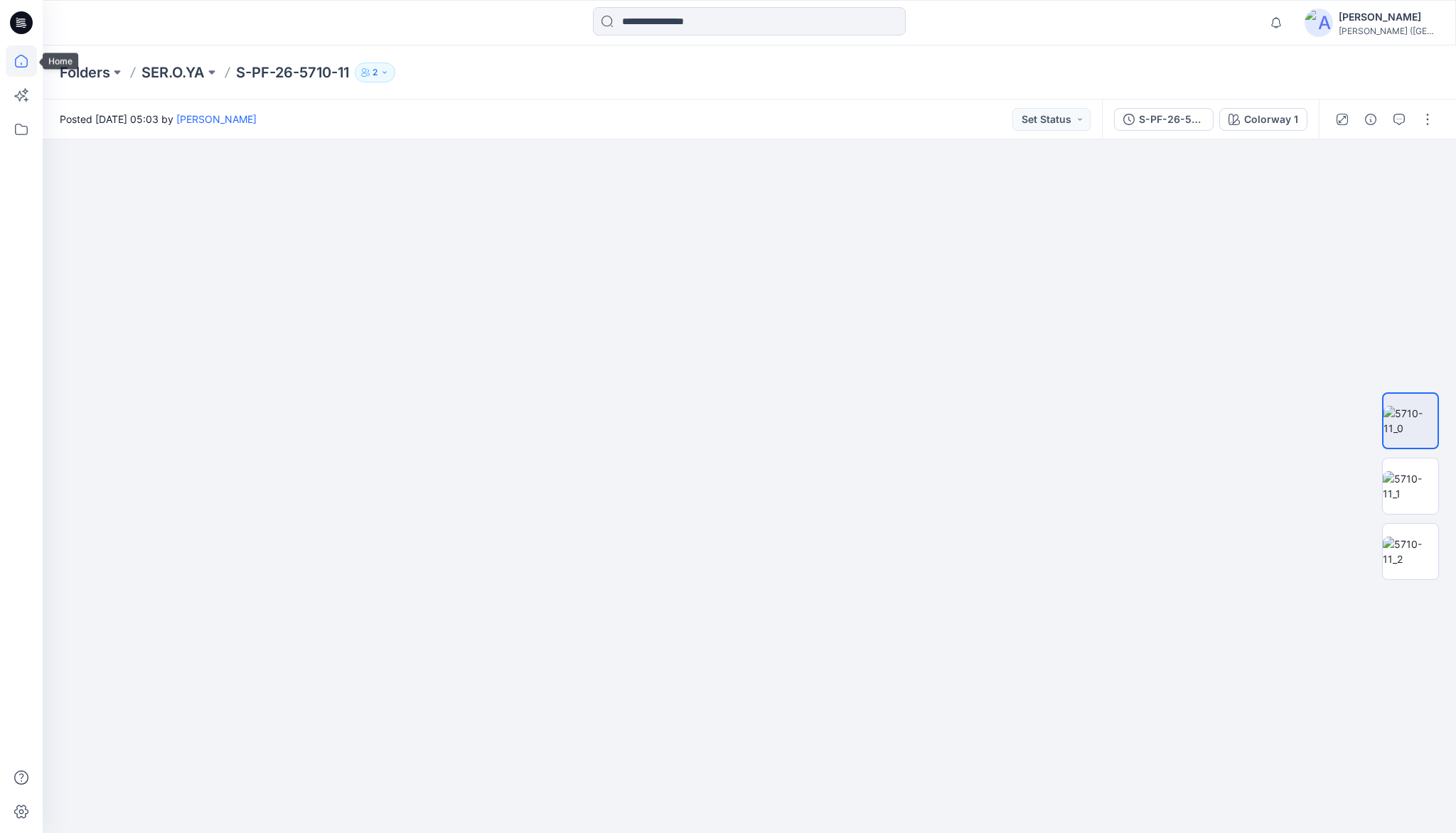
click at [21, 67] on icon at bounding box center [21, 61] width 13 height 13
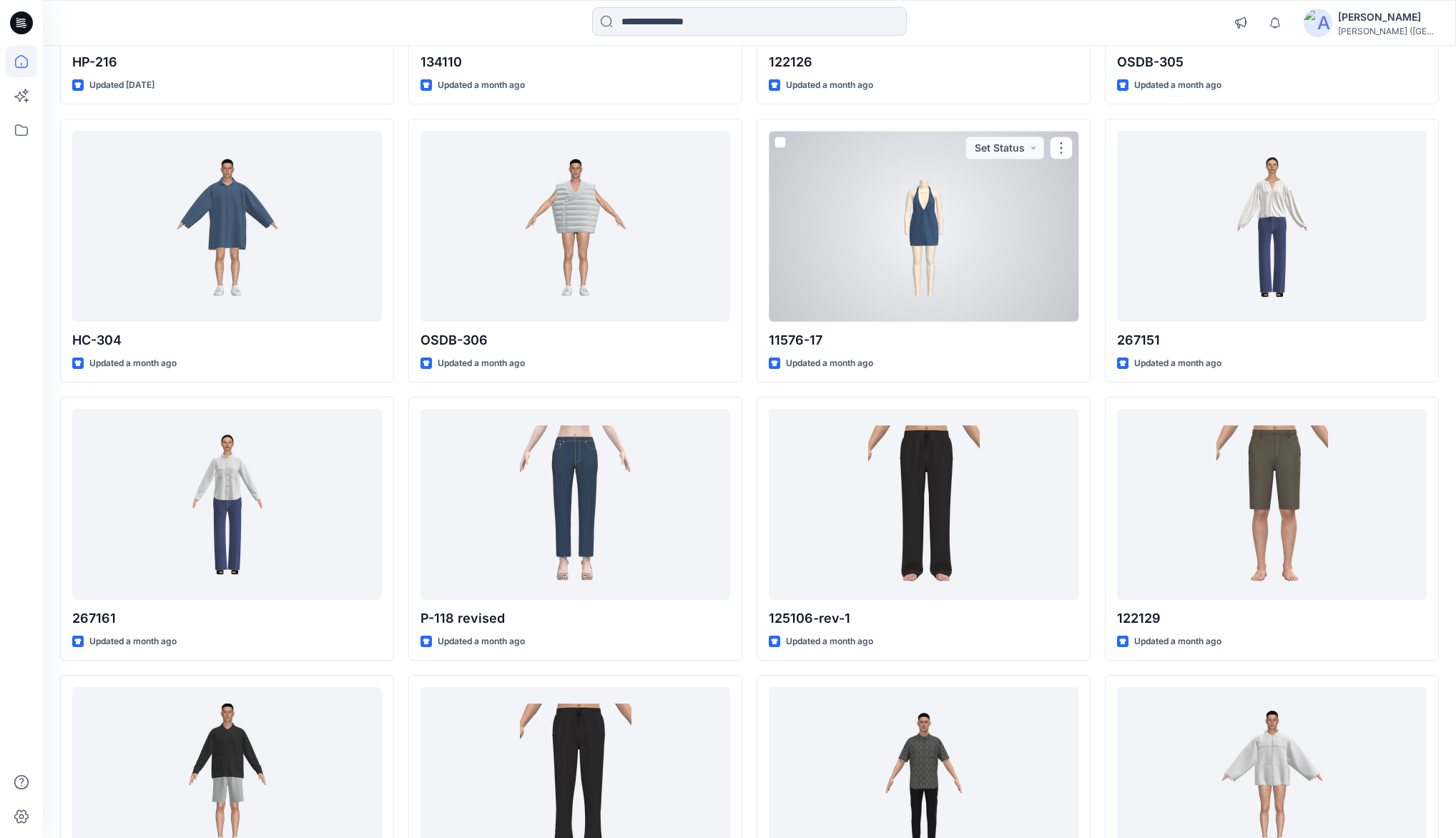
scroll to position [2033, 0]
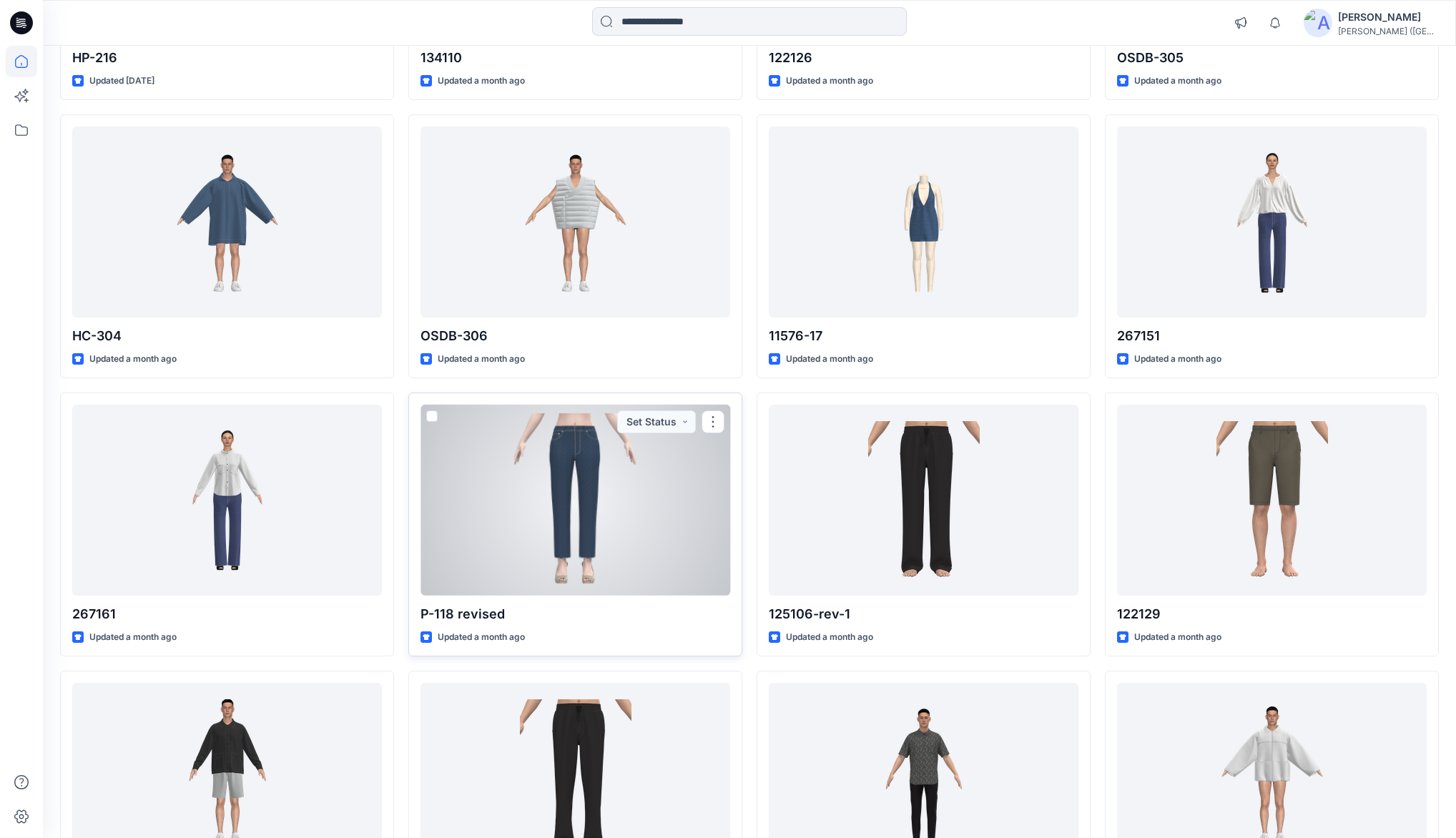
click at [603, 452] on div at bounding box center [576, 500] width 310 height 190
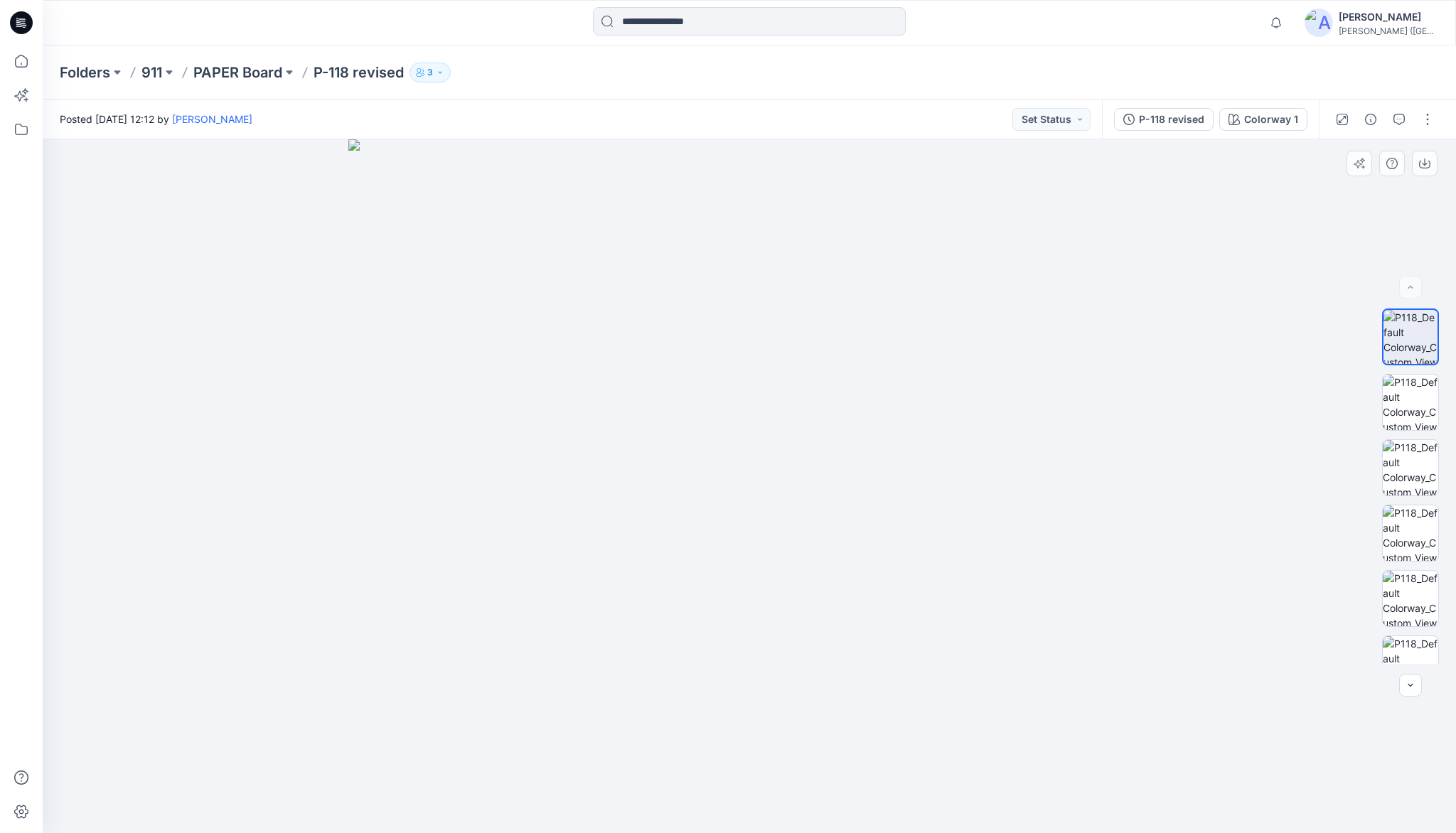
drag, startPoint x: 753, startPoint y: 594, endPoint x: 753, endPoint y: 584, distance: 10.0
click at [1413, 388] on img at bounding box center [1410, 402] width 56 height 56
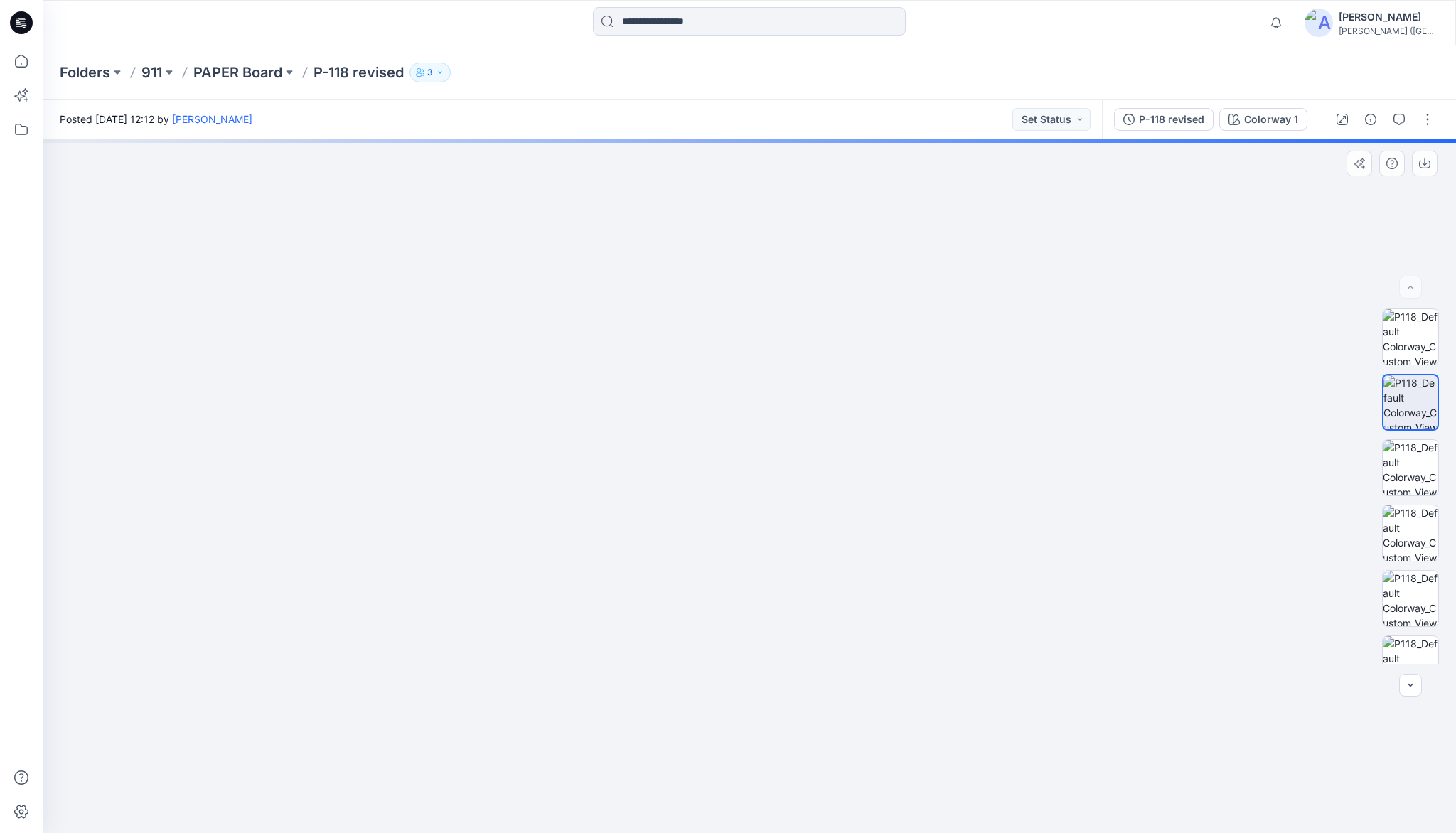
drag, startPoint x: 805, startPoint y: 251, endPoint x: 819, endPoint y: 613, distance: 362.3
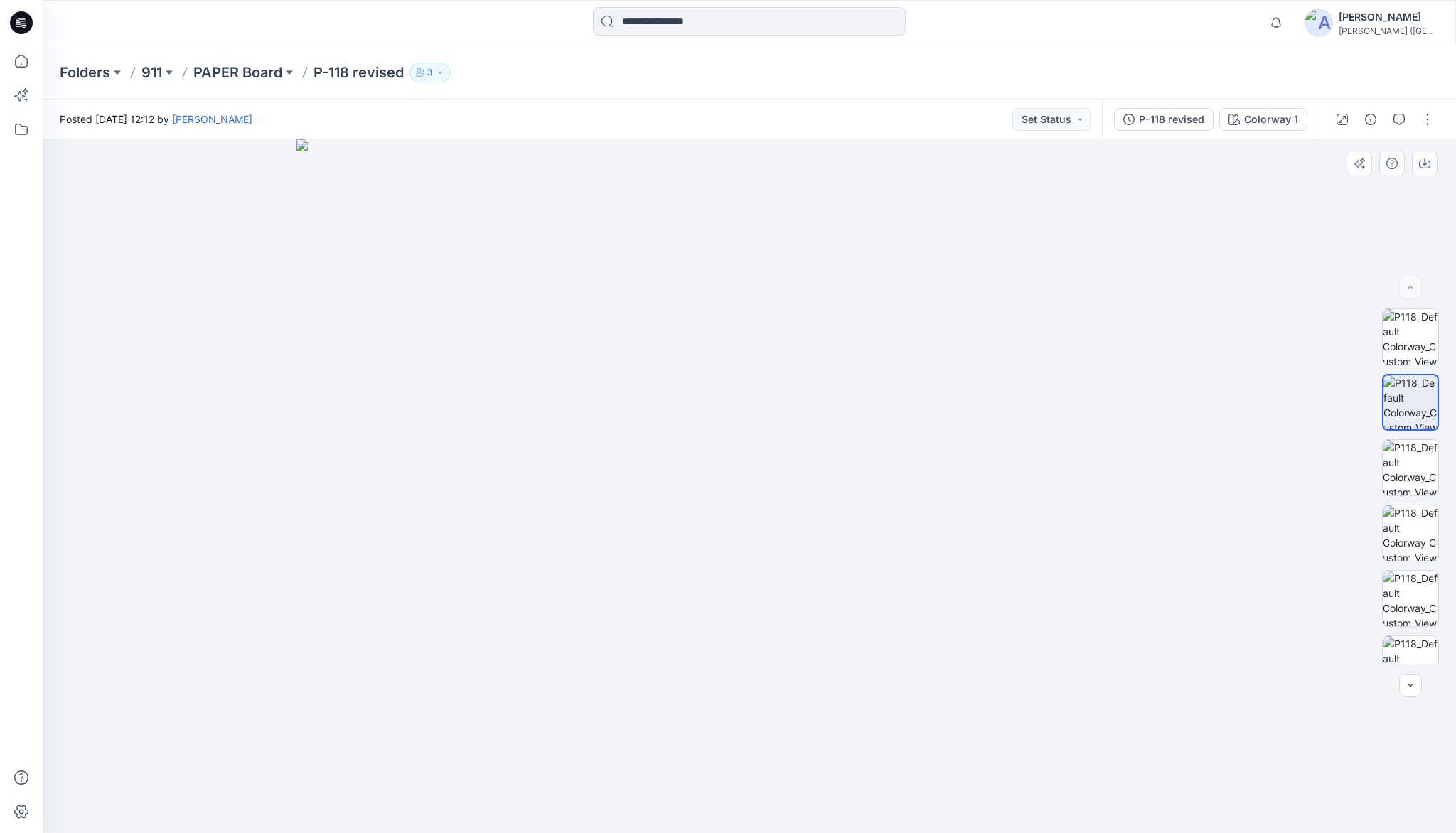
drag, startPoint x: 802, startPoint y: 403, endPoint x: 809, endPoint y: 490, distance: 87.3
click at [1407, 472] on img at bounding box center [1410, 468] width 56 height 56
drag, startPoint x: 764, startPoint y: 697, endPoint x: 778, endPoint y: 426, distance: 271.4
drag, startPoint x: 739, startPoint y: 673, endPoint x: 745, endPoint y: 495, distance: 178.1
drag, startPoint x: 736, startPoint y: 704, endPoint x: 629, endPoint y: 554, distance: 184.3
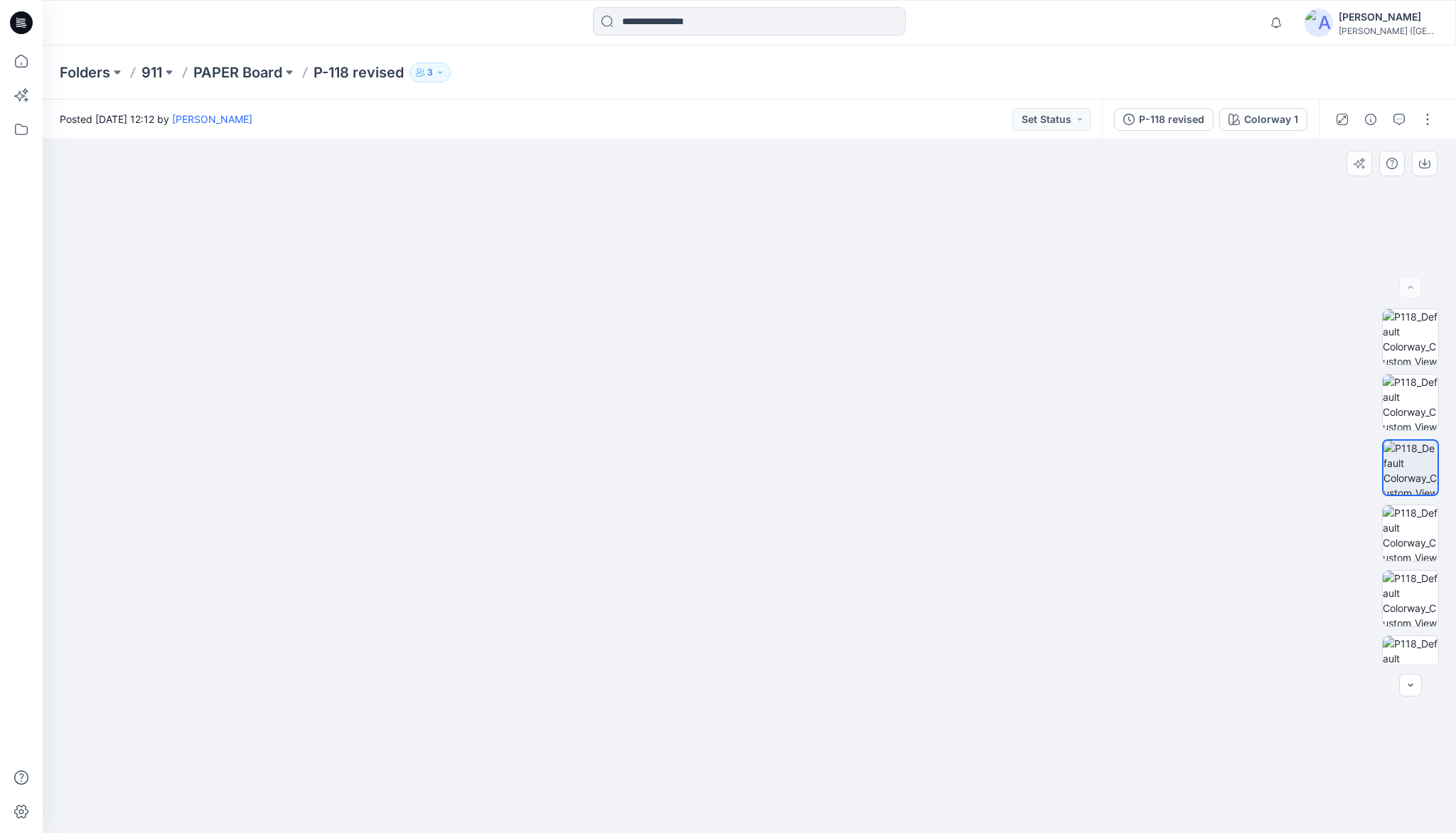
drag, startPoint x: 717, startPoint y: 355, endPoint x: 717, endPoint y: 619, distance: 264.0
drag, startPoint x: 739, startPoint y: 421, endPoint x: 725, endPoint y: 649, distance: 228.4
click at [1410, 529] on img at bounding box center [1410, 533] width 56 height 56
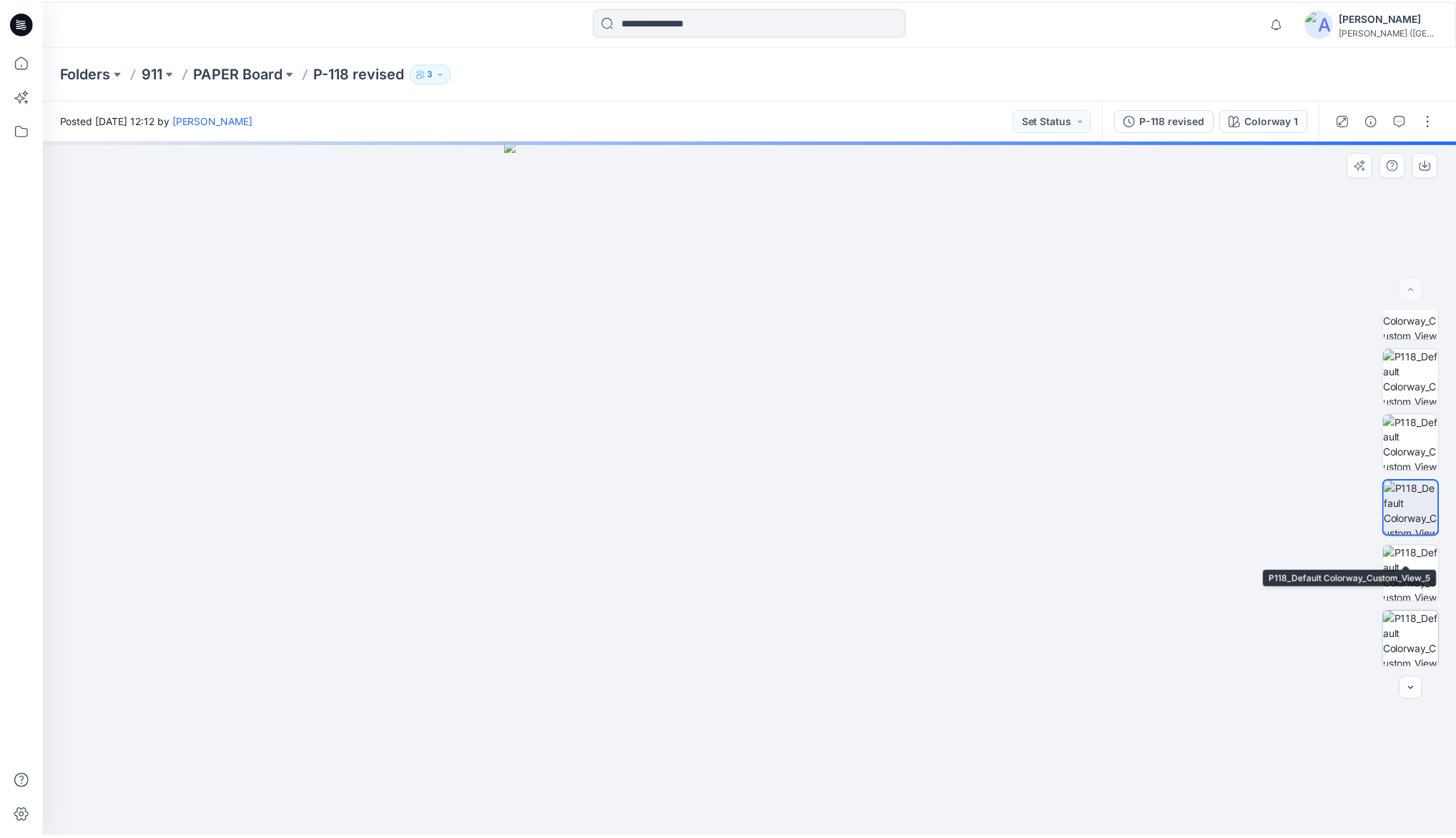
scroll to position [28, 0]
click at [1420, 641] on img at bounding box center [1418, 639] width 56 height 56
drag, startPoint x: 764, startPoint y: 255, endPoint x: 769, endPoint y: 580, distance: 325.0
drag, startPoint x: 787, startPoint y: 539, endPoint x: 764, endPoint y: 392, distance: 148.8
drag, startPoint x: 763, startPoint y: 479, endPoint x: 767, endPoint y: 413, distance: 66.1
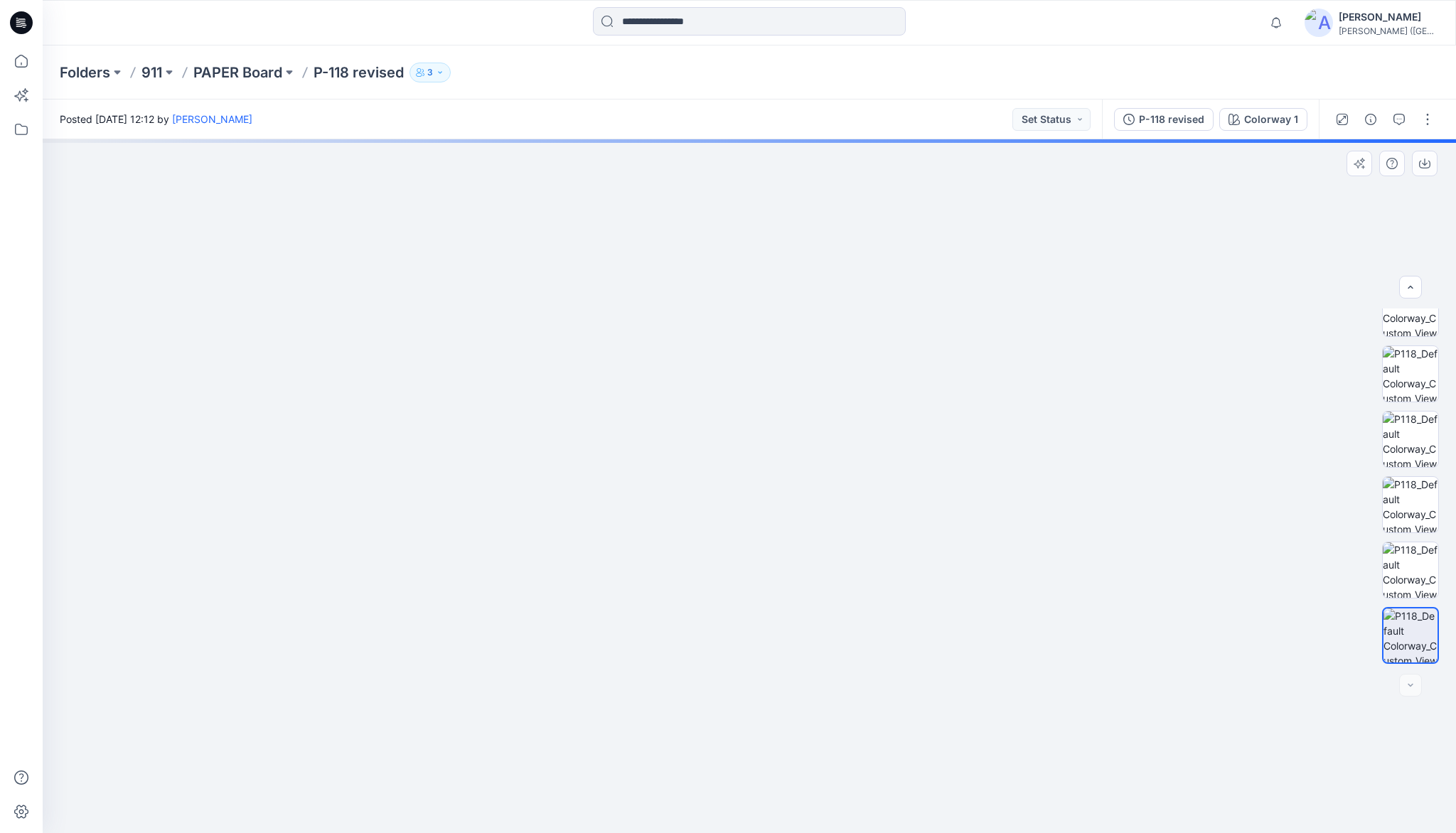
drag, startPoint x: 783, startPoint y: 489, endPoint x: 776, endPoint y: 440, distance: 49.5
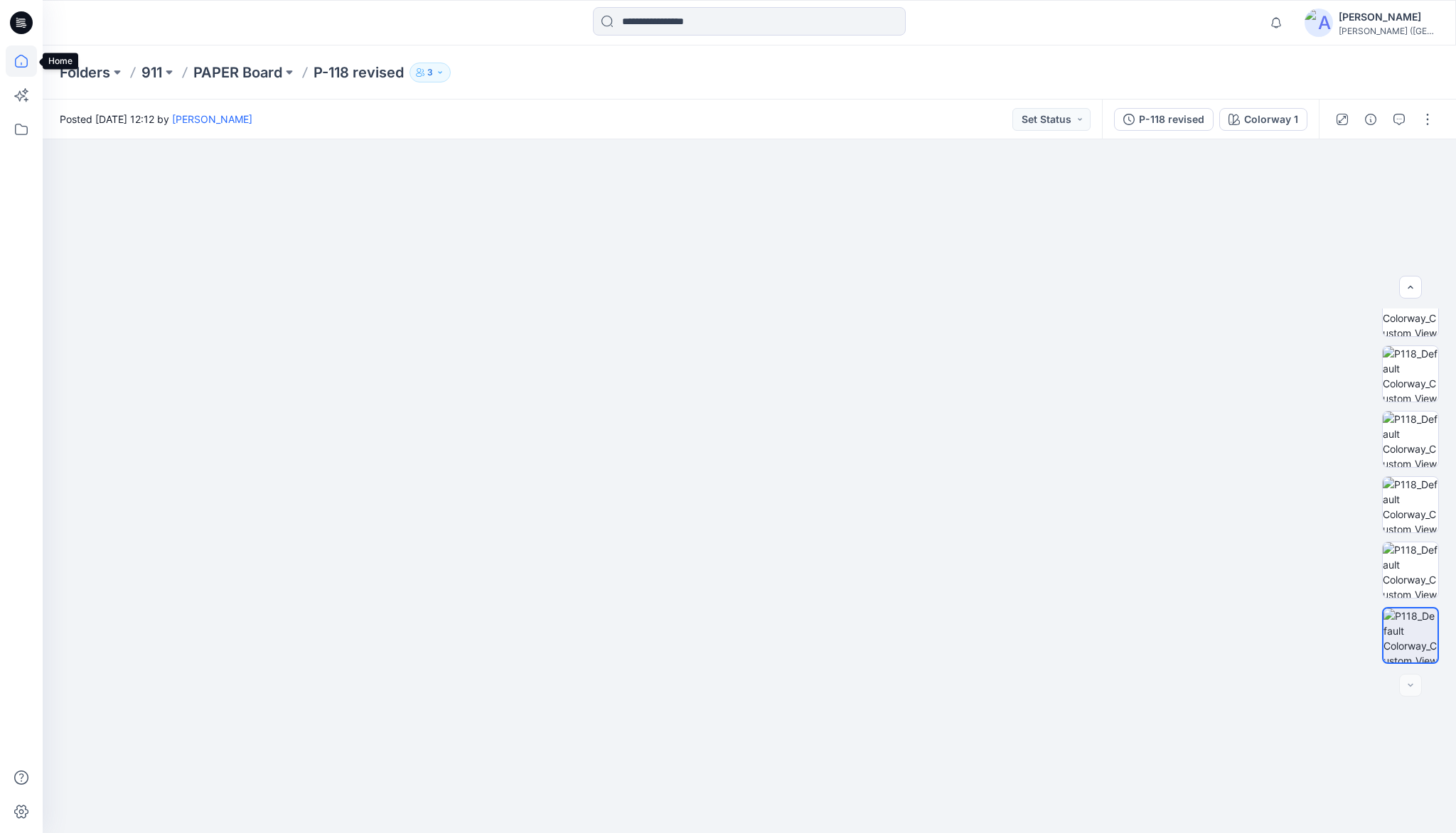
click at [27, 65] on icon at bounding box center [21, 61] width 13 height 13
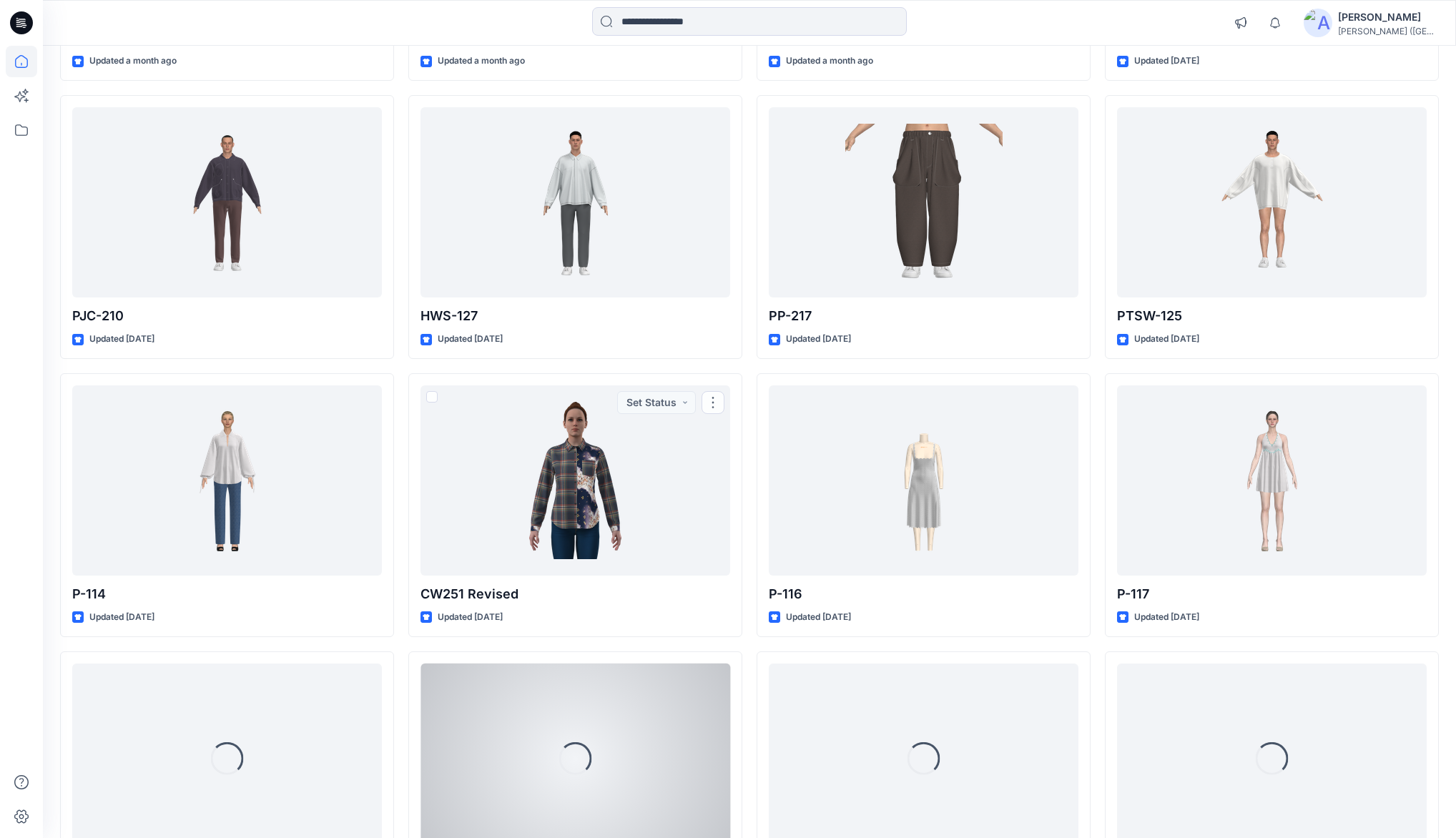
scroll to position [3096, 0]
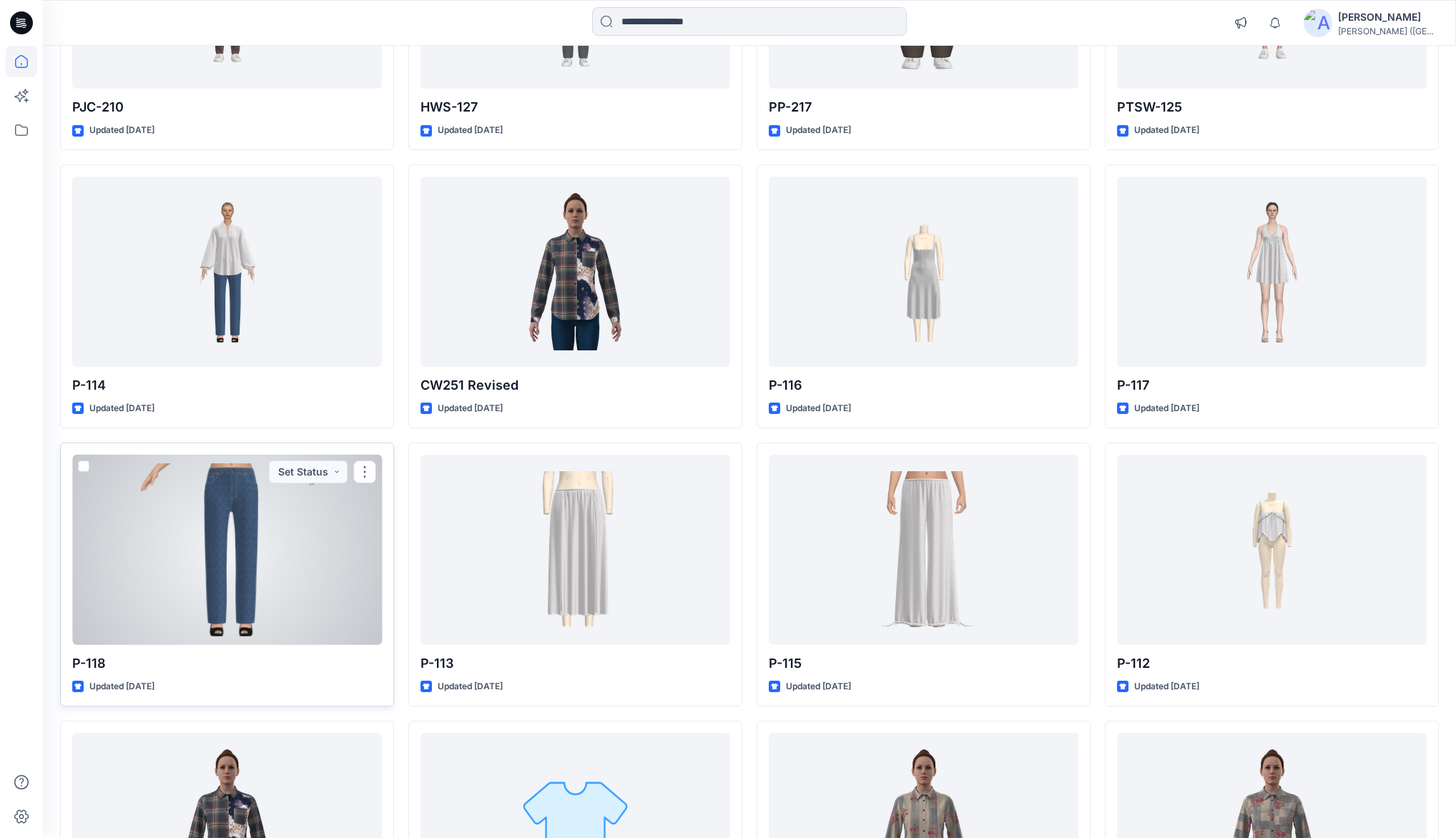
click at [212, 522] on div at bounding box center [227, 550] width 310 height 190
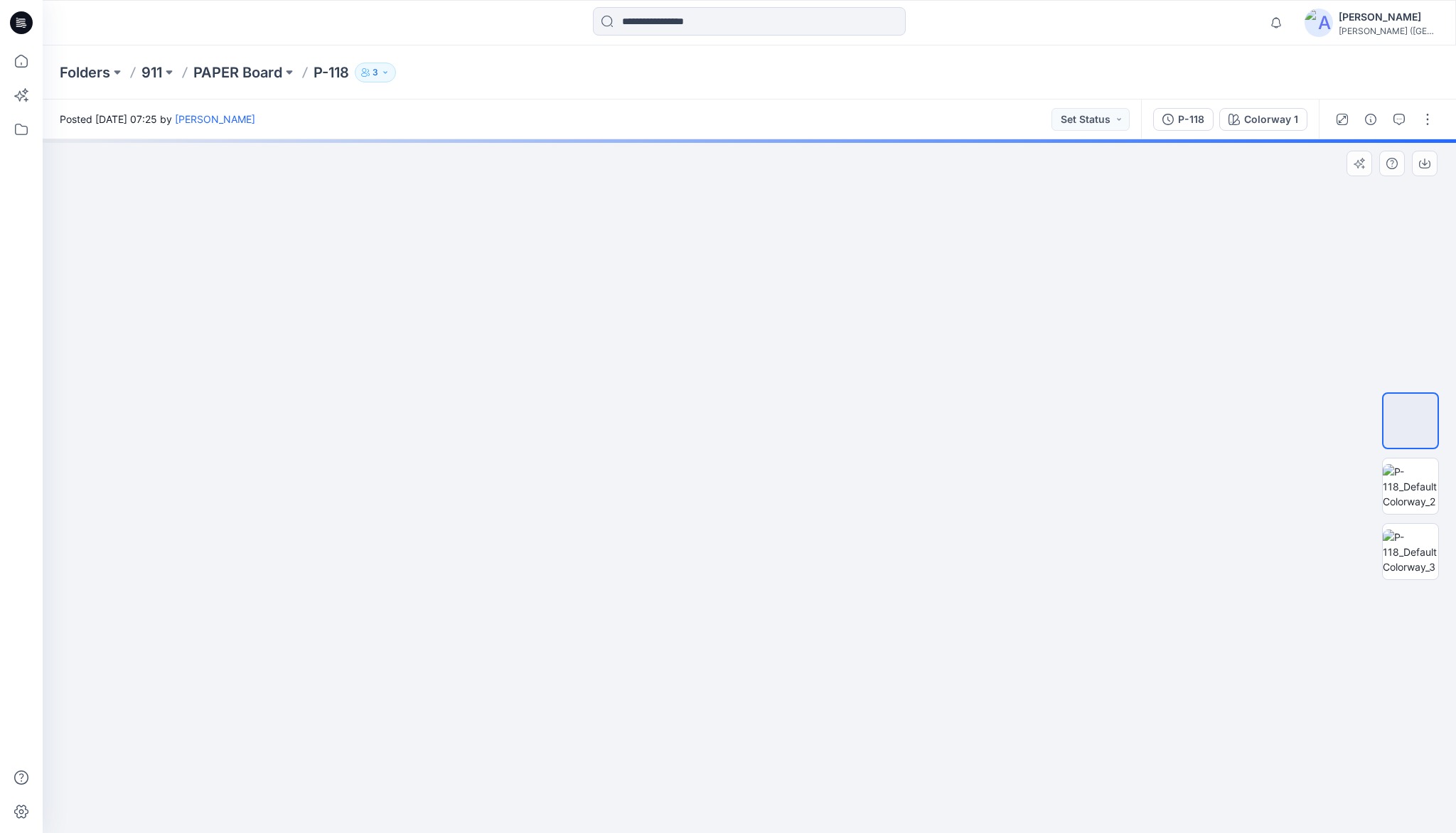
drag, startPoint x: 770, startPoint y: 491, endPoint x: 757, endPoint y: 670, distance: 179.5
drag, startPoint x: 792, startPoint y: 472, endPoint x: 766, endPoint y: 557, distance: 88.9
drag, startPoint x: 772, startPoint y: 475, endPoint x: 766, endPoint y: 543, distance: 68.3
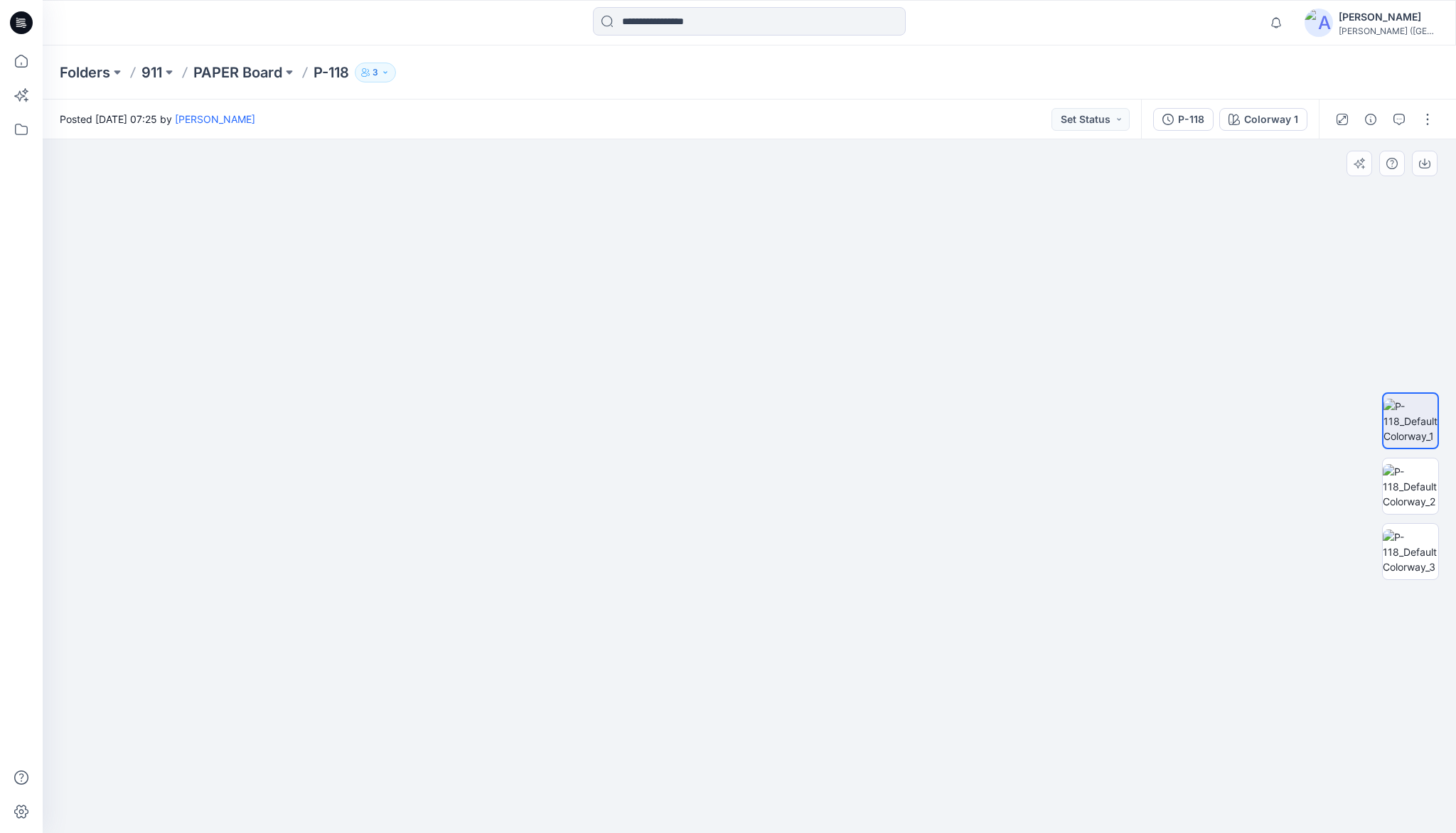
drag, startPoint x: 763, startPoint y: 515, endPoint x: 759, endPoint y: 591, distance: 76.1
click at [1417, 471] on img at bounding box center [1410, 486] width 56 height 45
drag, startPoint x: 790, startPoint y: 629, endPoint x: 779, endPoint y: 259, distance: 370.2
drag, startPoint x: 776, startPoint y: 631, endPoint x: 782, endPoint y: 450, distance: 181.1
drag, startPoint x: 786, startPoint y: 554, endPoint x: 779, endPoint y: 434, distance: 120.2
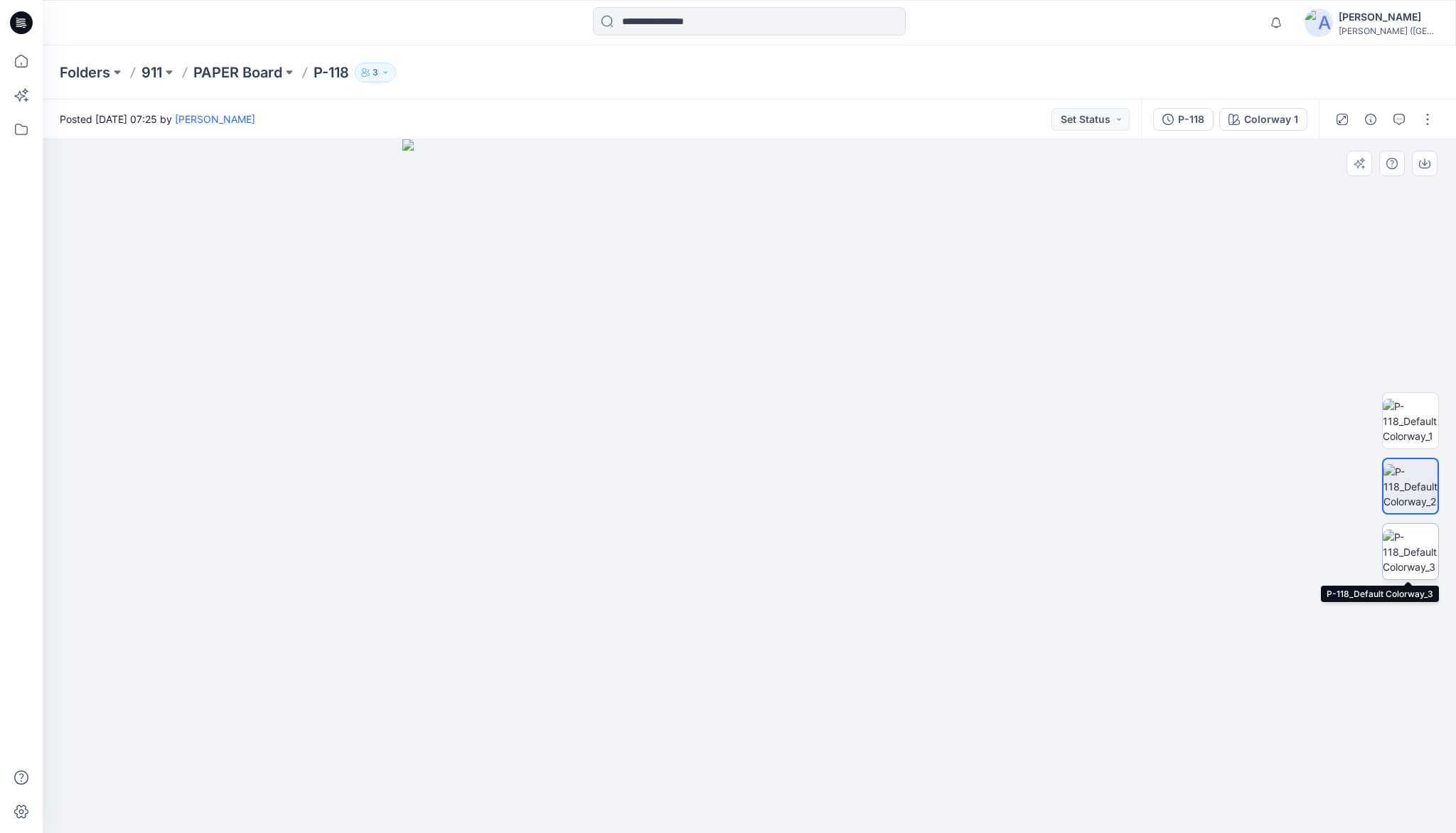
click at [1407, 535] on img at bounding box center [1410, 552] width 56 height 45
drag, startPoint x: 773, startPoint y: 307, endPoint x: 773, endPoint y: 432, distance: 125.0
drag, startPoint x: 775, startPoint y: 510, endPoint x: 749, endPoint y: 590, distance: 84.1
drag, startPoint x: 727, startPoint y: 717, endPoint x: 727, endPoint y: 548, distance: 169.0
drag, startPoint x: 734, startPoint y: 396, endPoint x: 711, endPoint y: 635, distance: 240.1
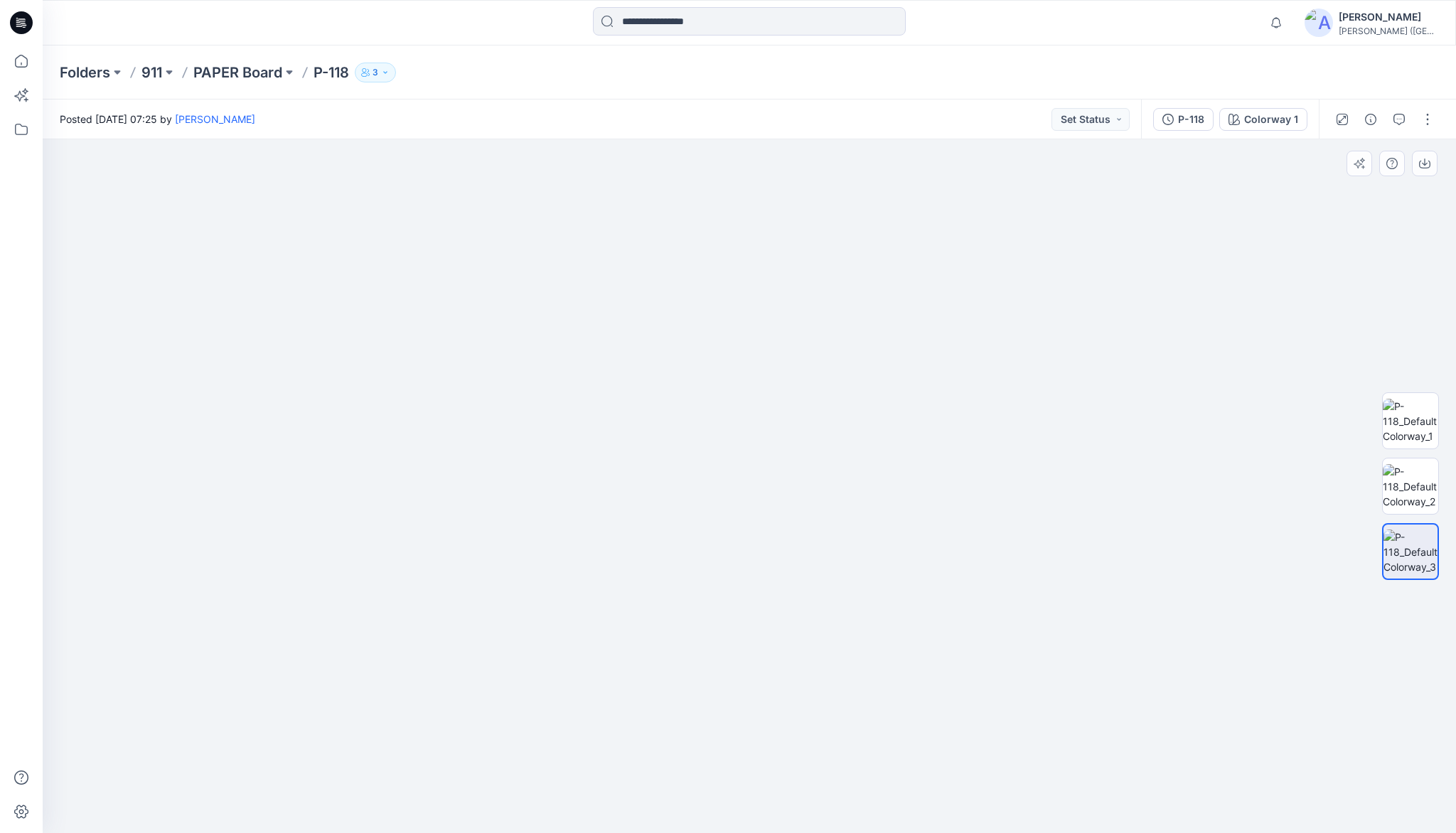
drag, startPoint x: 759, startPoint y: 375, endPoint x: 844, endPoint y: 561, distance: 204.5
